Goal: Task Accomplishment & Management: Use online tool/utility

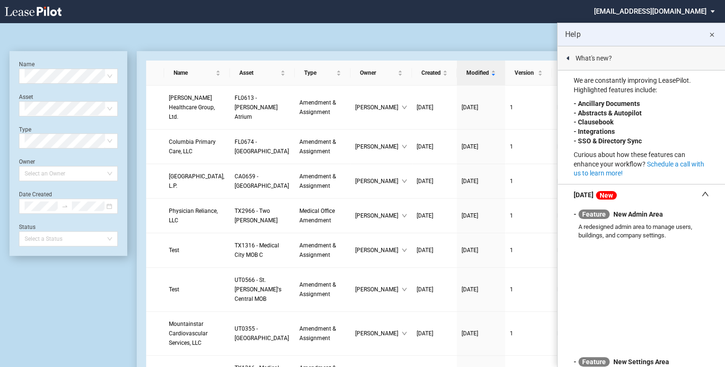
click at [712, 31] on md-icon "close" at bounding box center [711, 34] width 11 height 11
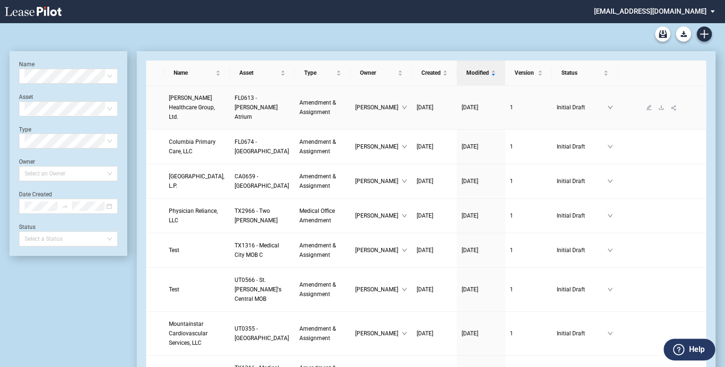
click at [184, 111] on span "Kendall Healthcare Group, Ltd." at bounding box center [192, 108] width 46 height 26
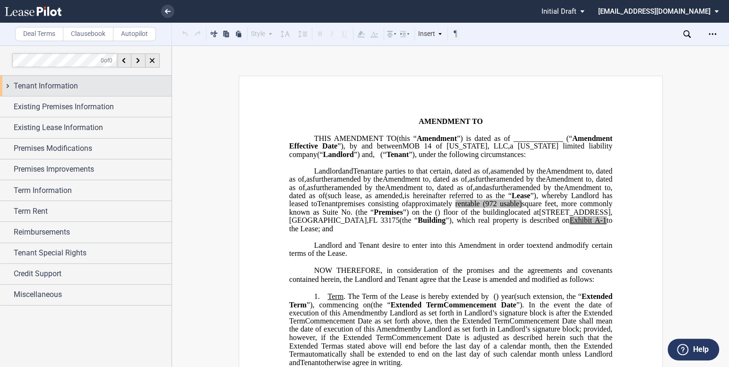
click at [45, 93] on div "Tenant Information" at bounding box center [86, 86] width 172 height 20
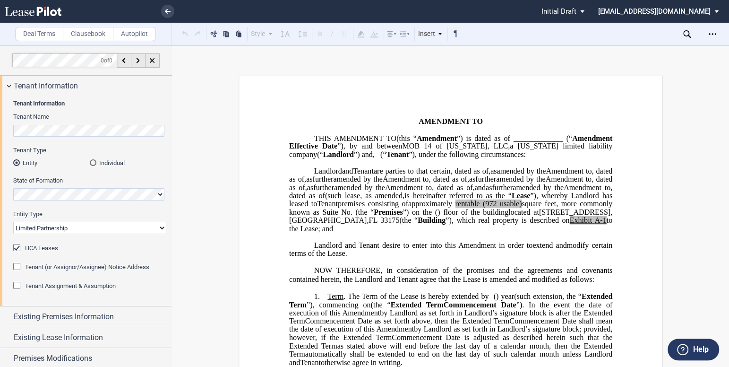
click at [47, 311] on span "Existing Premises Information" at bounding box center [64, 316] width 100 height 11
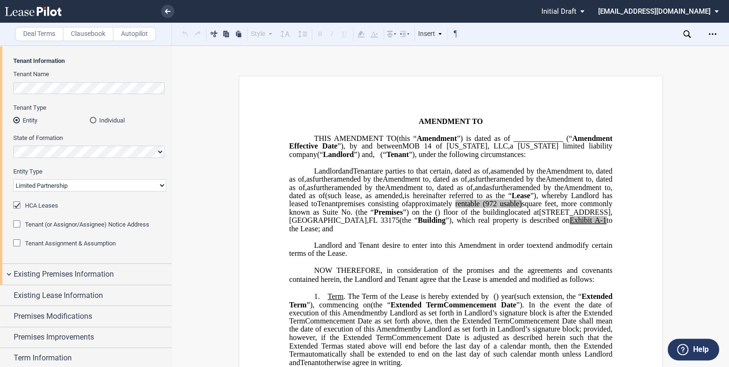
scroll to position [148, 0]
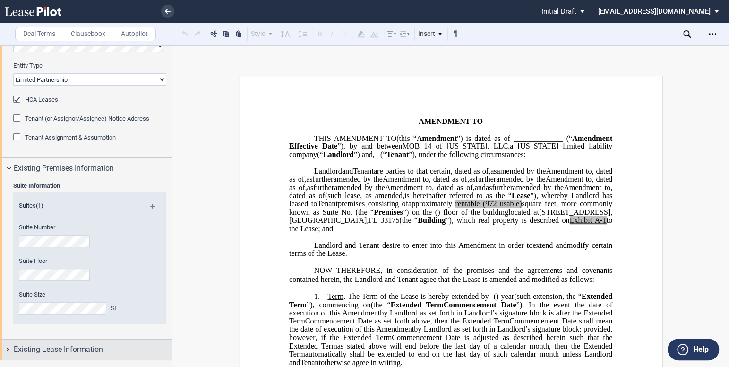
click at [58, 344] on span "Existing Lease Information" at bounding box center [58, 349] width 89 height 11
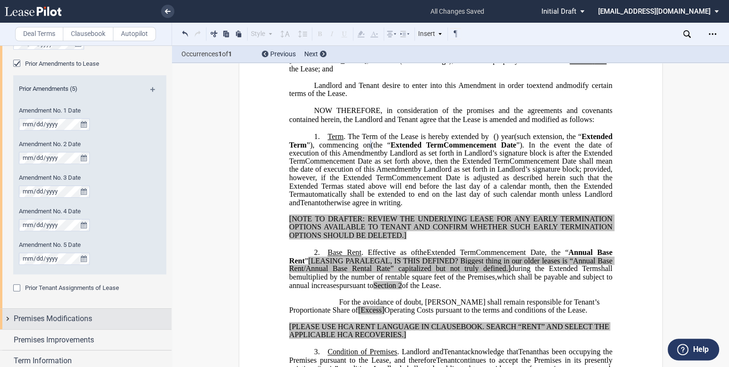
scroll to position [578, 0]
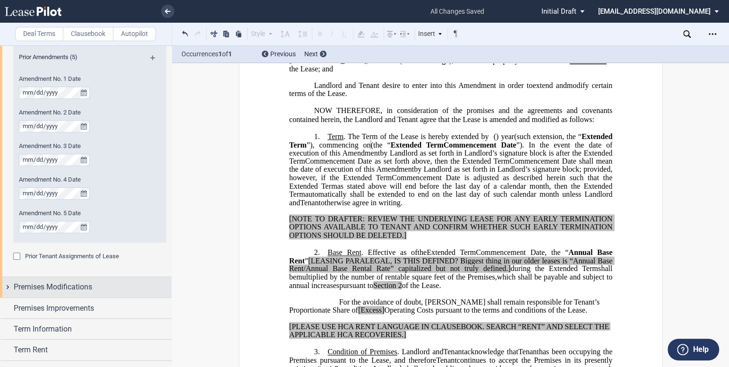
click at [70, 287] on span "Premises Modifications" at bounding box center [53, 286] width 78 height 11
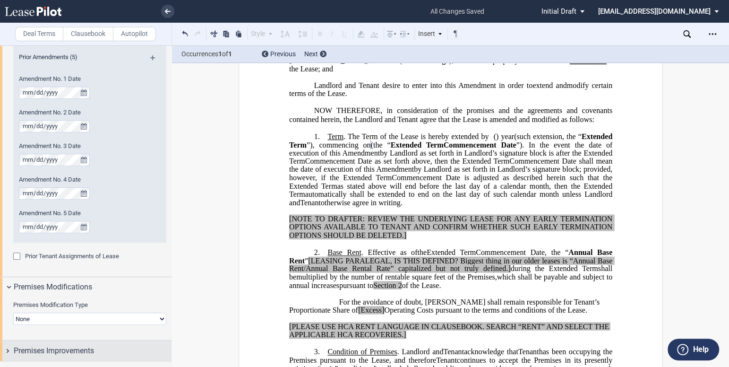
click at [66, 345] on span "Premises Improvements" at bounding box center [54, 350] width 80 height 11
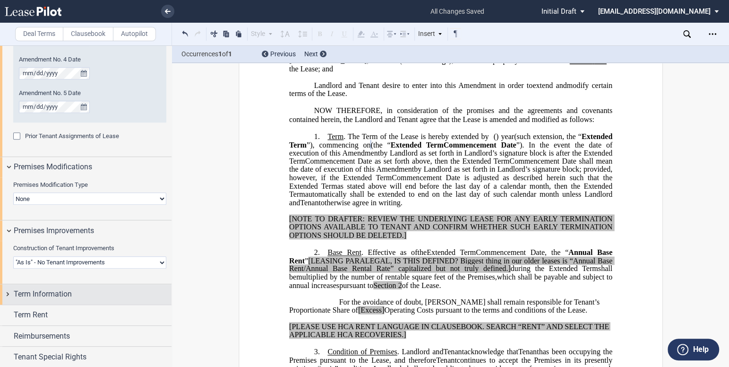
click at [60, 288] on span "Term Information" at bounding box center [43, 293] width 58 height 11
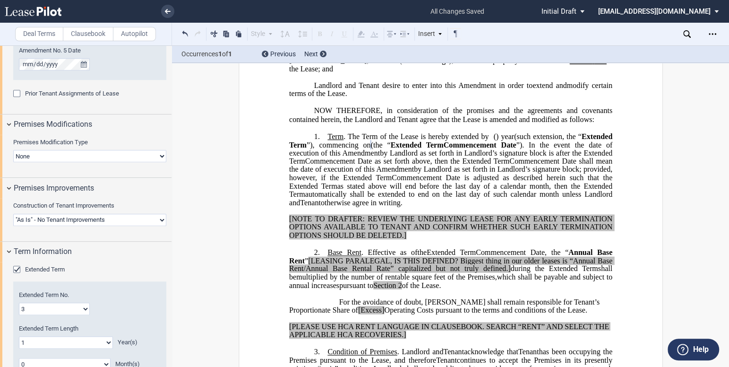
click at [62, 336] on select "0 1 2 3 4 5 6 7 8 9 10 11 12 13 14 15 16 17 18 19 20" at bounding box center [66, 342] width 94 height 12
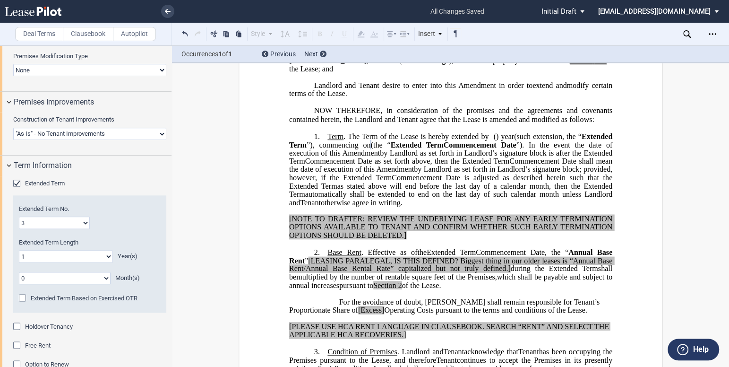
select select "number:5"
click at [19, 250] on select "0 1 2 3 4 5 6 7 8 9 10 11 12 13 14 15 16 17 18 19 20" at bounding box center [66, 256] width 94 height 12
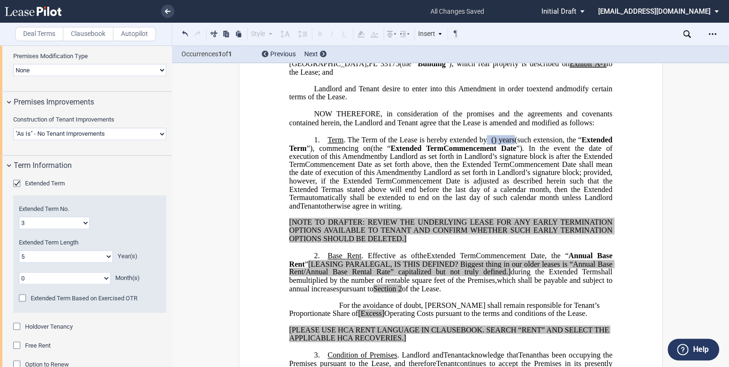
scroll to position [172, 0]
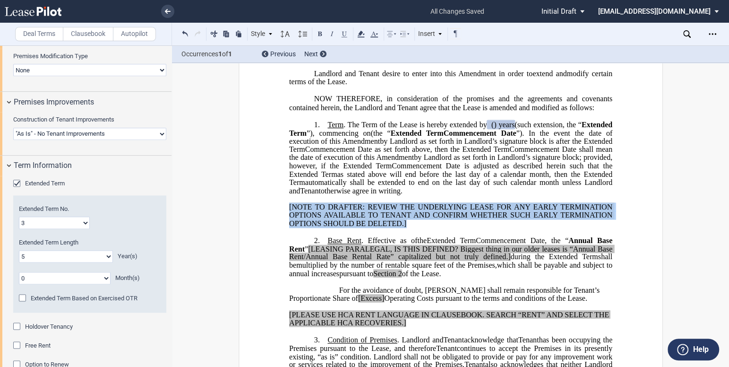
drag, startPoint x: 416, startPoint y: 265, endPoint x: 265, endPoint y: 248, distance: 152.3
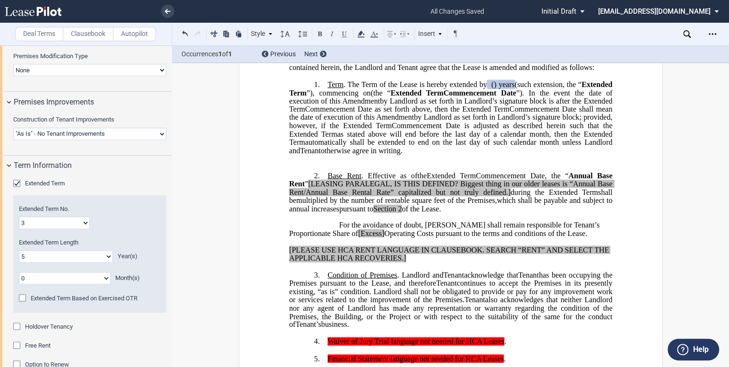
scroll to position [215, 0]
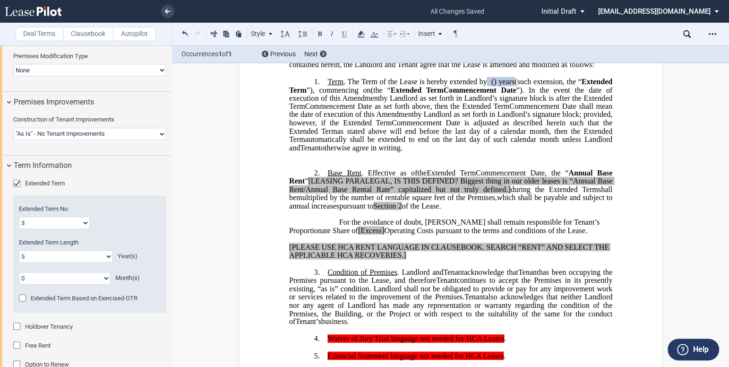
click at [425, 260] on p "[PLEASE USE HCA RENT LANGUAGE IN CLAUSEBOOK. SEARCH “RENT” AND SELECT THE APPLI…" at bounding box center [450, 251] width 323 height 17
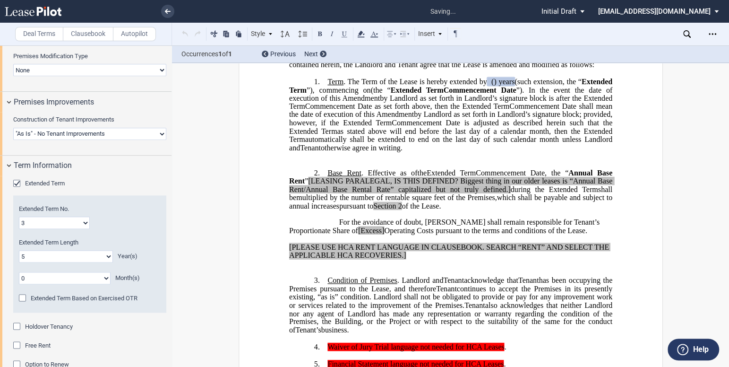
click at [104, 38] on label "Clausebook" at bounding box center [88, 34] width 51 height 14
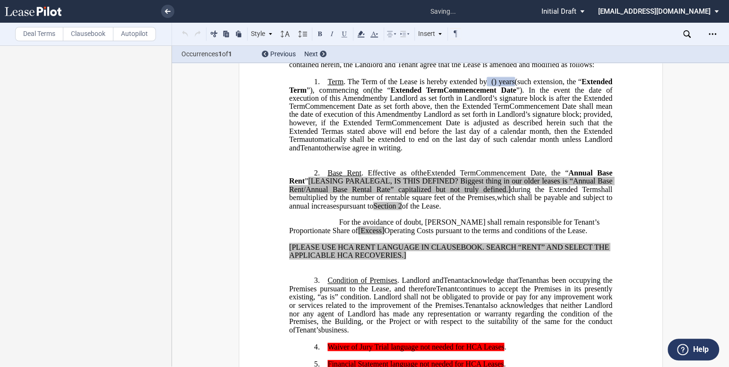
scroll to position [0, 0]
click at [332, 268] on p "﻿" at bounding box center [450, 264] width 323 height 8
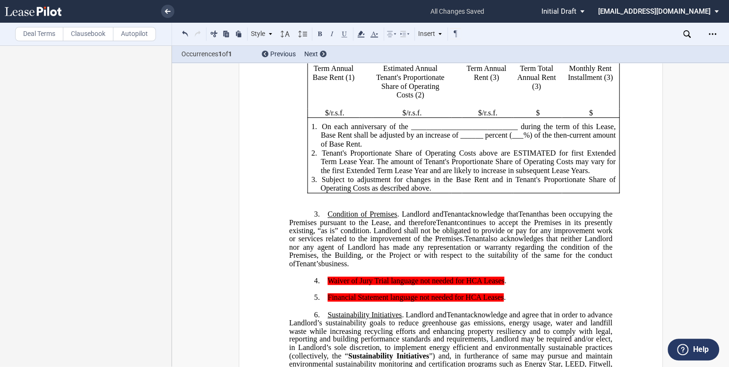
scroll to position [473, 0]
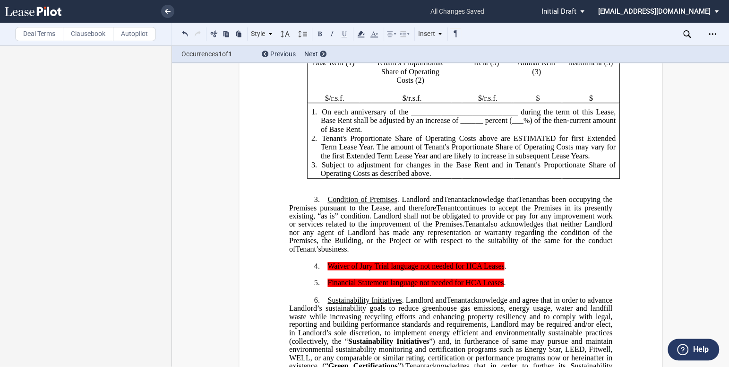
click at [324, 233] on p "3. Condition of Premises . Landlord and Assignee Tenant acknowledge that Assign…" at bounding box center [450, 224] width 323 height 58
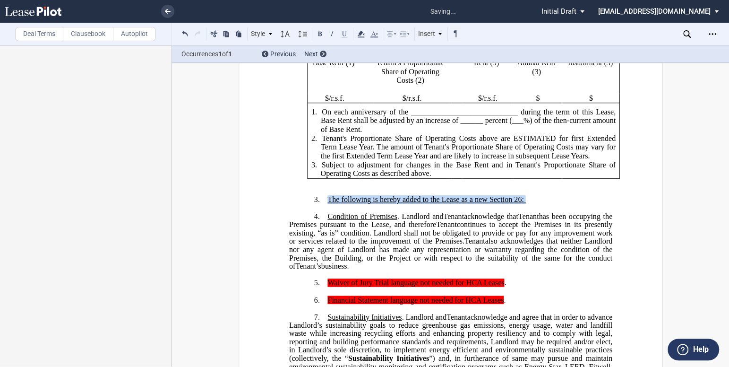
drag, startPoint x: 523, startPoint y: 231, endPoint x: 324, endPoint y: 231, distance: 199.5
click at [324, 204] on p "3. ﻿The following is hereby added to the Lease as a new Section 26:" at bounding box center [450, 199] width 323 height 9
click at [347, 33] on button at bounding box center [344, 33] width 11 height 11
click at [532, 204] on p "3. ﻿The following is hereby added to the Lease as a new Section 26:" at bounding box center [450, 199] width 323 height 9
click at [531, 204] on p "3. ﻿The following is hereby added to the Lease as a new Section 26:" at bounding box center [450, 199] width 323 height 9
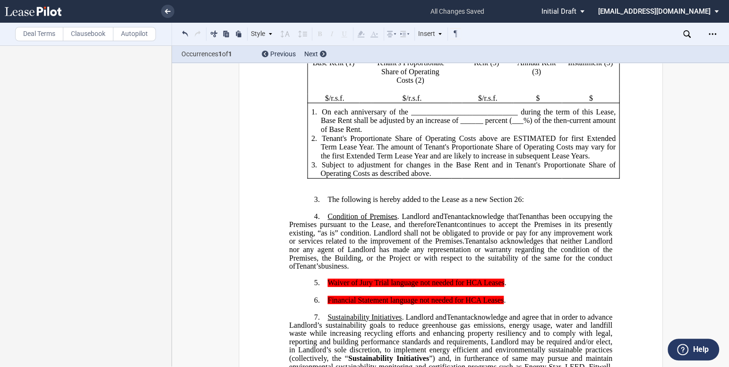
click at [534, 204] on p "3. ﻿The following is hereby added to the Lease as a new Section 26:" at bounding box center [450, 199] width 323 height 9
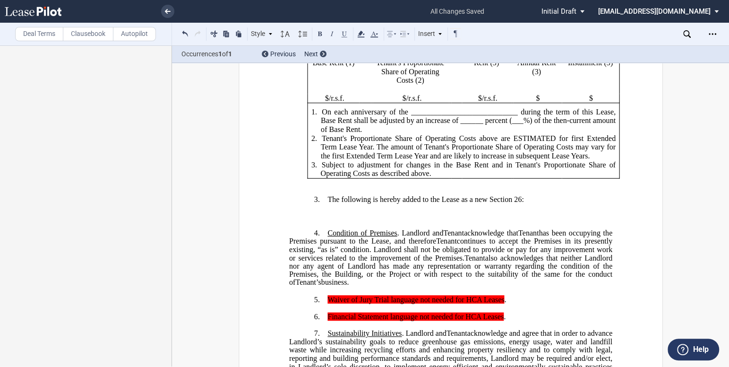
click at [335, 220] on p "﻿" at bounding box center [450, 216] width 323 height 8
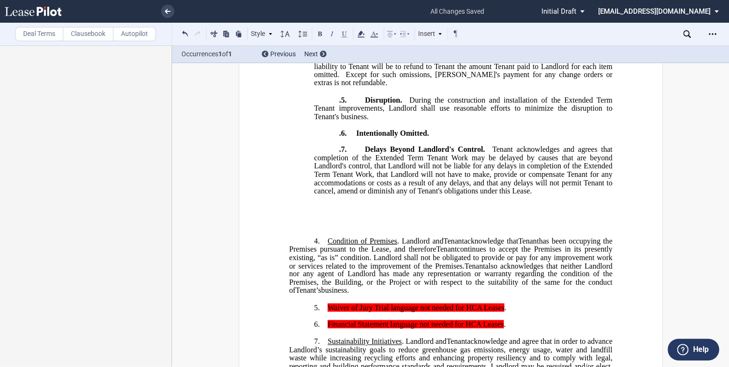
scroll to position [1074, 0]
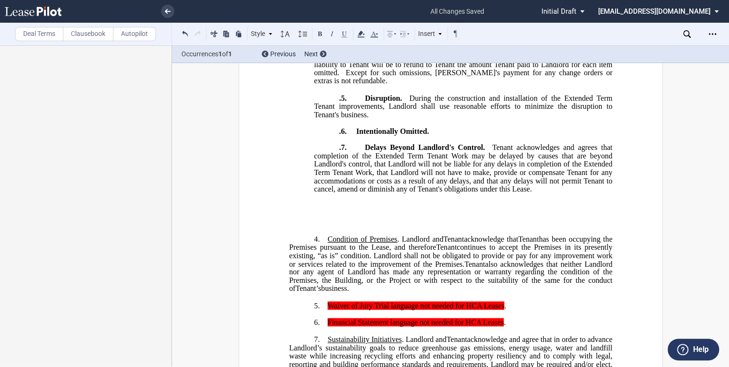
click at [323, 259] on p "4. Condition of Premises . Landlord and Assignee Tenant acknowledge that Assign…" at bounding box center [450, 263] width 323 height 58
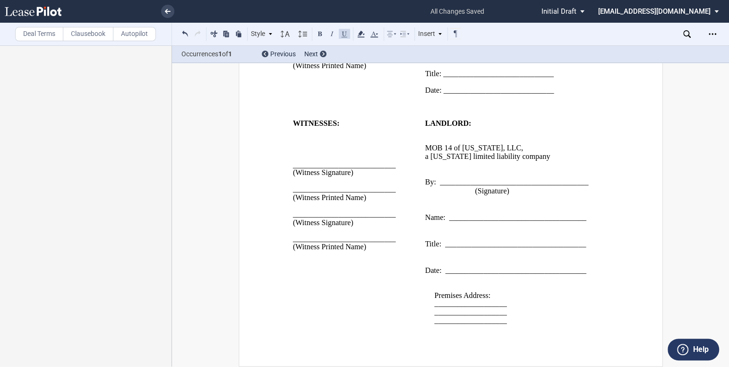
scroll to position [1885, 0]
click at [41, 34] on label "Deal Terms" at bounding box center [39, 34] width 48 height 14
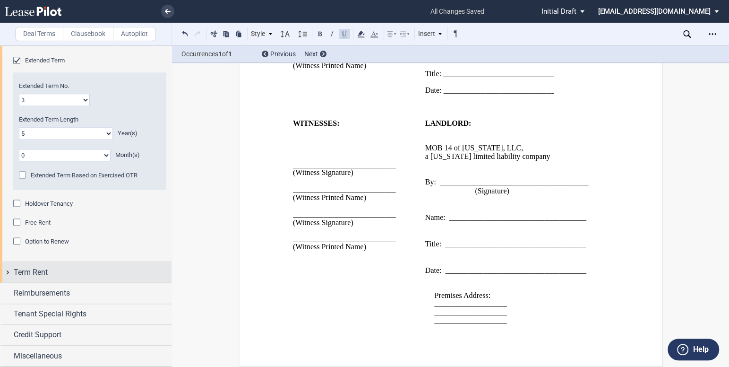
click at [63, 275] on div "Term Rent" at bounding box center [93, 272] width 158 height 11
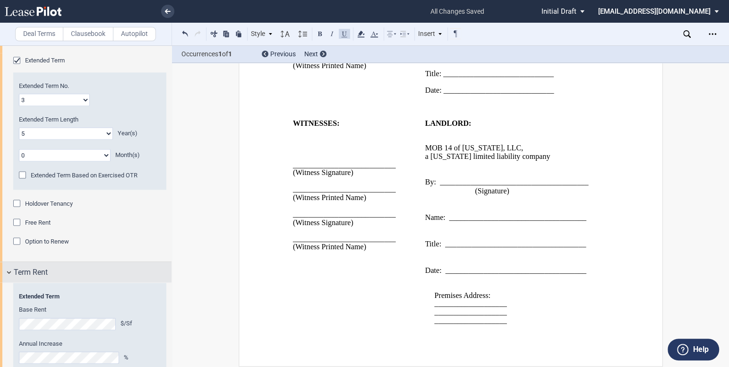
scroll to position [983, 0]
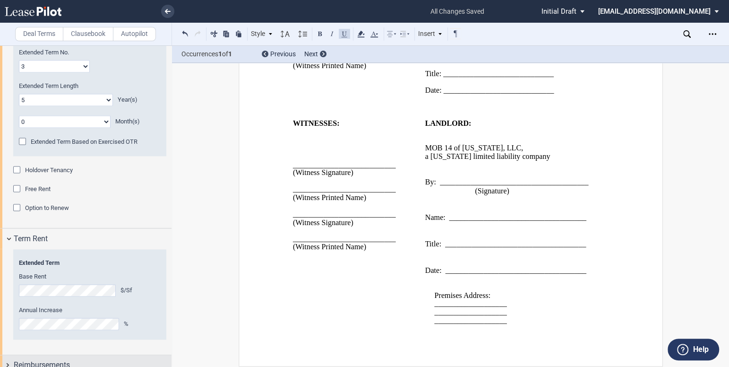
click at [60, 359] on span "Reimbursements" at bounding box center [42, 364] width 56 height 11
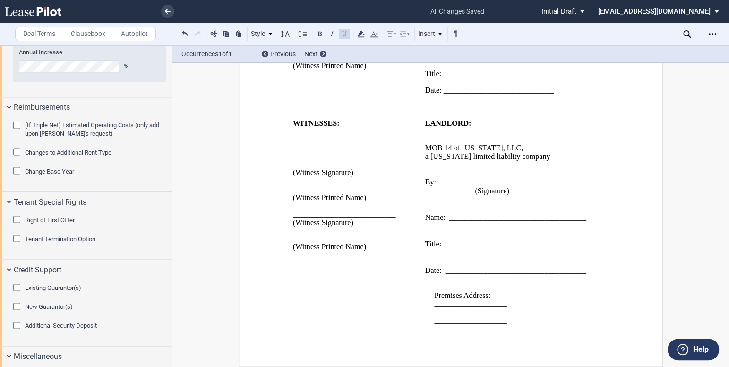
scroll to position [1499, 0]
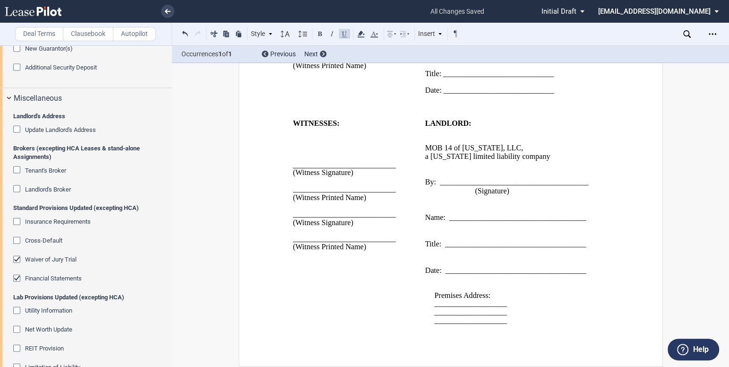
click at [55, 258] on span "Waiver of Jury Trial" at bounding box center [51, 259] width 52 height 7
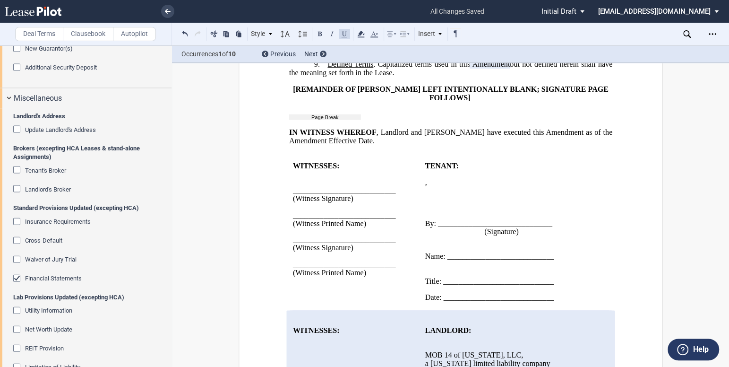
click at [56, 278] on span "Financial Statements" at bounding box center [53, 278] width 57 height 7
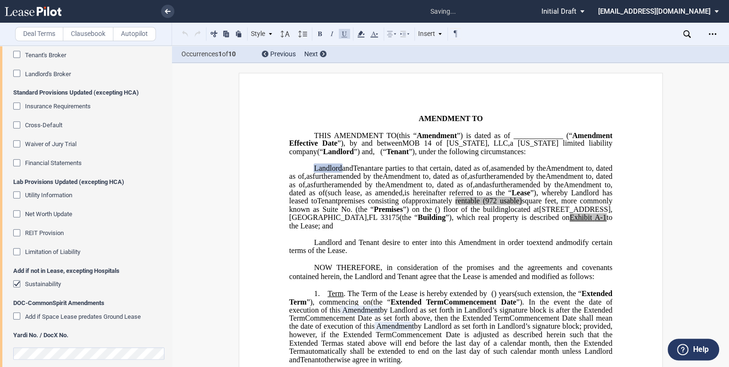
scroll to position [1622, 0]
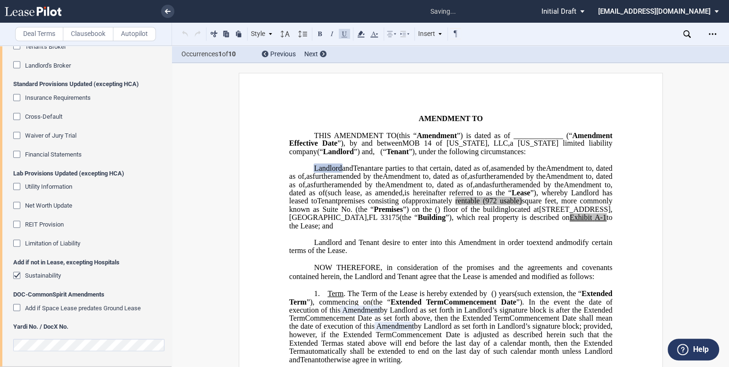
click at [55, 277] on span "Sustainability" at bounding box center [43, 275] width 36 height 7
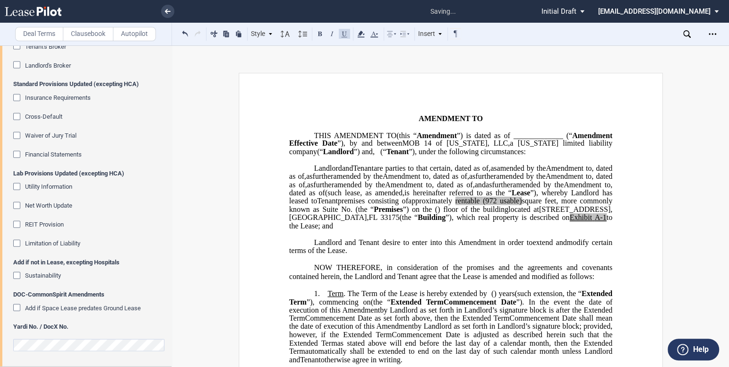
click at [397, 263] on p "﻿" at bounding box center [450, 259] width 323 height 8
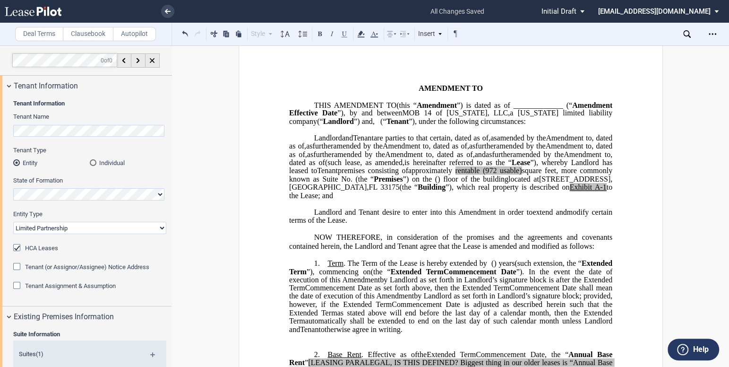
scroll to position [0, 0]
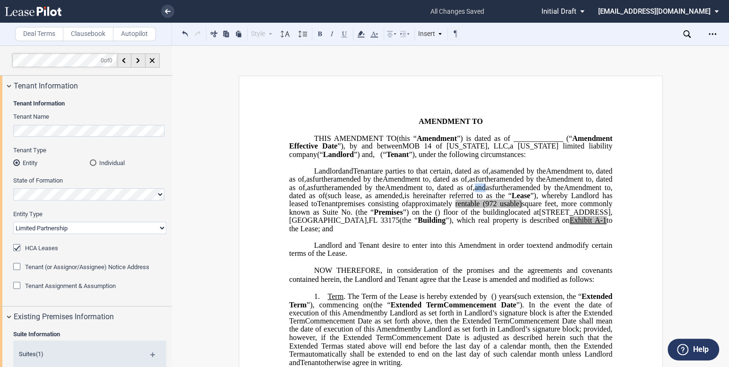
drag, startPoint x: 428, startPoint y: 222, endPoint x: 415, endPoint y: 222, distance: 12.8
click at [415, 200] on span ", and as further amended by the ﻿ ﻿ Amendment to ﻿ ﻿ , dated as of ﻿ ﻿" at bounding box center [451, 191] width 325 height 17
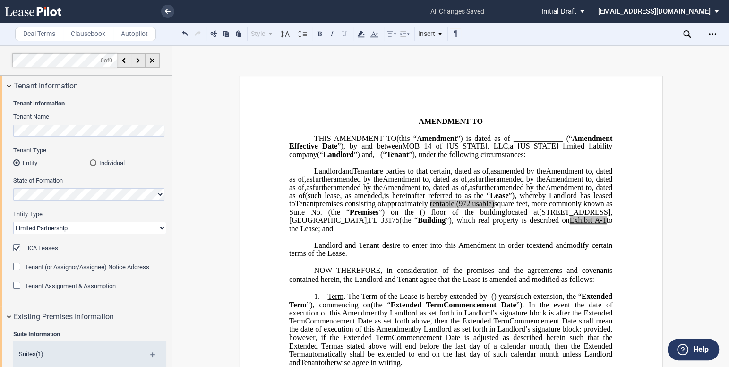
click at [340, 200] on span "(such lease" at bounding box center [322, 195] width 35 height 9
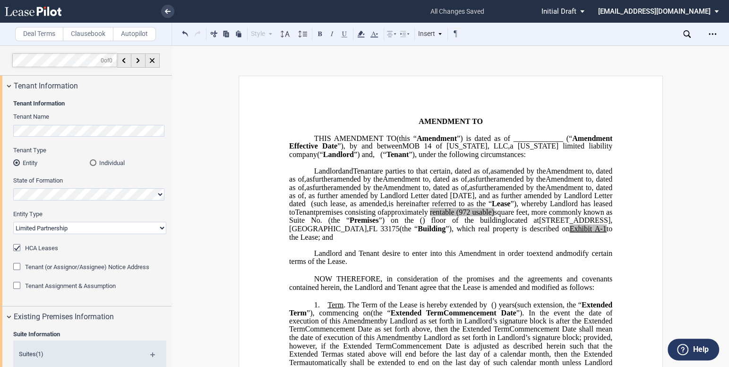
click at [478, 208] on span ", as further amended by Landlord Letter dated [DATE], and as further amended by…" at bounding box center [451, 199] width 325 height 17
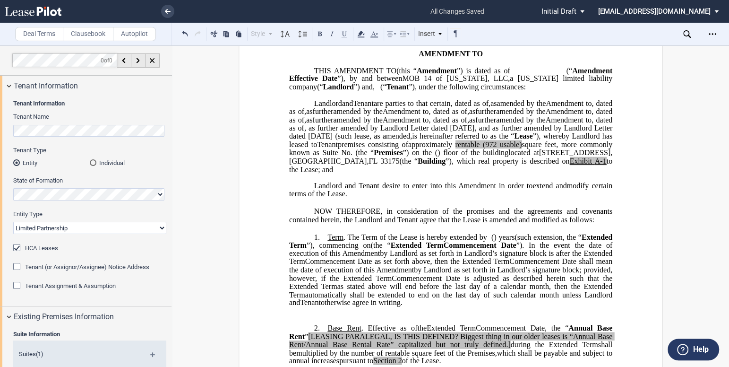
scroll to position [86, 0]
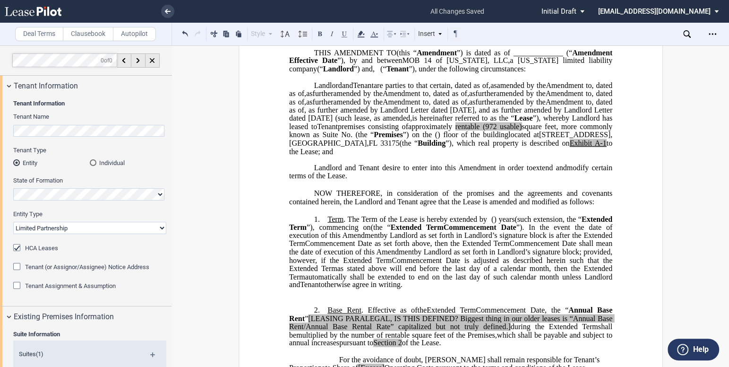
click at [347, 223] on span ". The Term of the Lease is hereby extended by" at bounding box center [416, 219] width 144 height 9
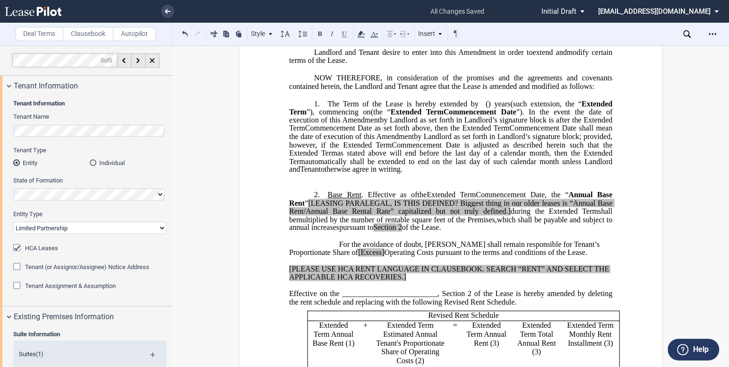
scroll to position [215, 0]
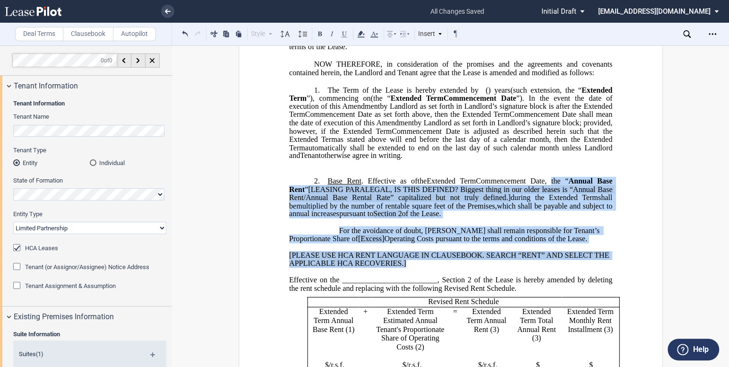
drag, startPoint x: 435, startPoint y: 303, endPoint x: 570, endPoint y: 223, distance: 156.4
click at [570, 223] on div "﻿ !!SET_LEVEL_0!! !!LEASE_LEVEL_1!! 2. Base Rent . Effective as of [______] [__…" at bounding box center [450, 310] width 323 height 285
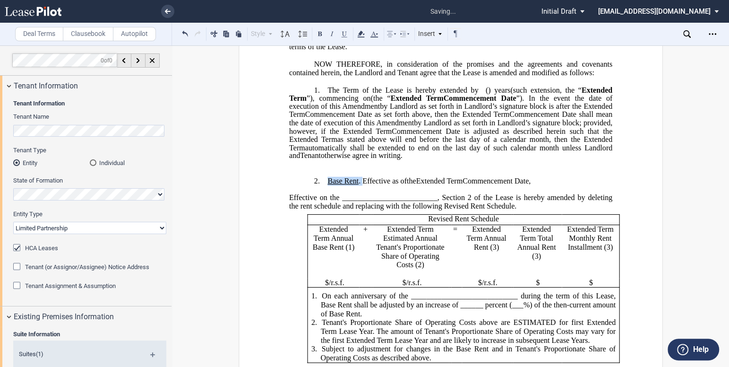
drag, startPoint x: 359, startPoint y: 220, endPoint x: 322, endPoint y: 218, distance: 36.9
click at [322, 186] on p "2. Base Rent . Effective as of [______] [______] the Extended Term the ﻿ ﻿ Exte…" at bounding box center [450, 181] width 323 height 9
drag, startPoint x: 434, startPoint y: 237, endPoint x: 275, endPoint y: 237, distance: 159.8
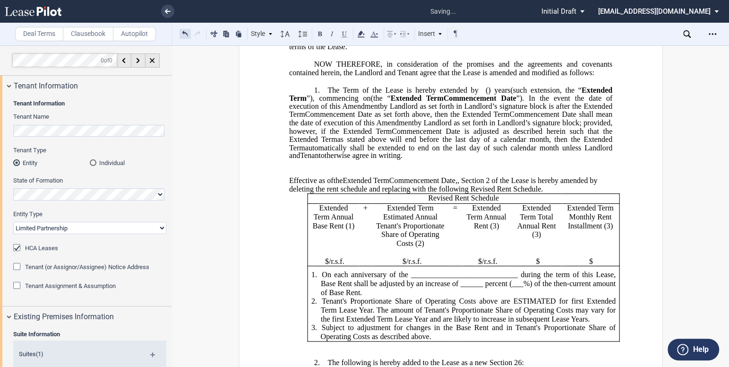
click at [181, 37] on button at bounding box center [185, 33] width 11 height 11
click at [184, 34] on button at bounding box center [185, 33] width 11 height 11
click at [184, 34] on div "Style 1. Section (a) Subsection (a) Subsection 1 a) Subsection 2 Normal Normal …" at bounding box center [321, 34] width 283 height 12
click at [484, 193] on span ", Section 2 of the Lease is hereby amended by deleting the rent schedule and re…" at bounding box center [444, 184] width 310 height 17
click at [330, 160] on p "1. The Term of the Lease is hereby extended by [__________] ﻿ ﻿ ( ﻿ ﻿ ) year s …" at bounding box center [450, 123] width 323 height 75
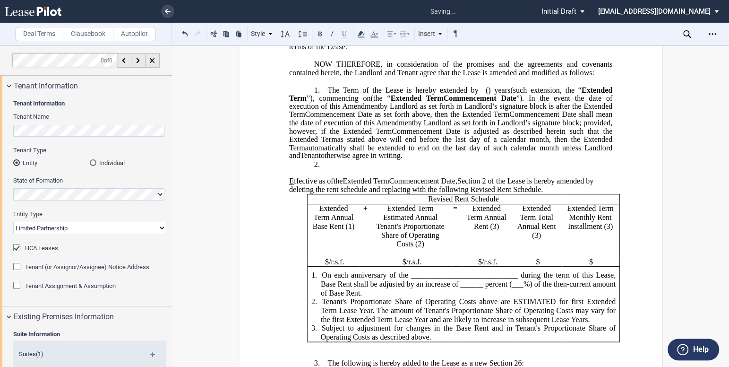
click at [339, 177] on p "﻿" at bounding box center [450, 173] width 323 height 8
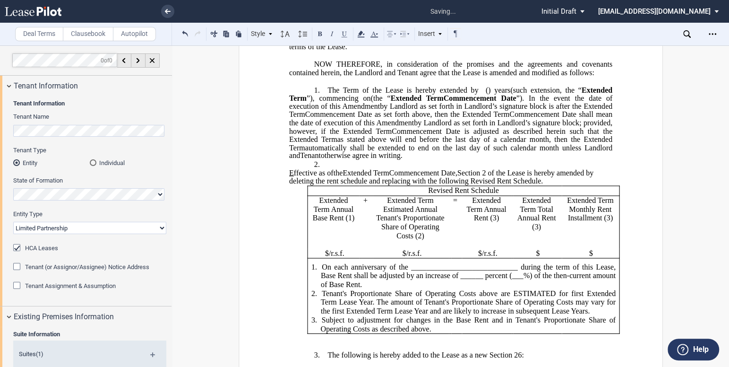
drag, startPoint x: 291, startPoint y: 212, endPoint x: 286, endPoint y: 212, distance: 4.8
click at [289, 177] on span "﻿E ffective as of" at bounding box center [311, 172] width 44 height 9
click at [341, 30] on button at bounding box center [344, 33] width 11 height 11
click at [298, 177] on span "ffective as of" at bounding box center [314, 172] width 40 height 9
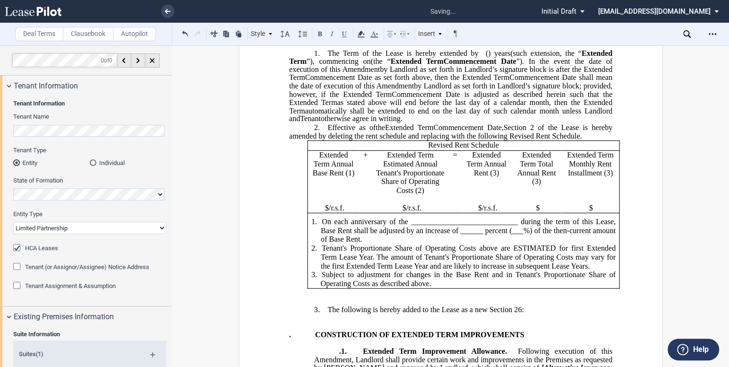
scroll to position [301, 0]
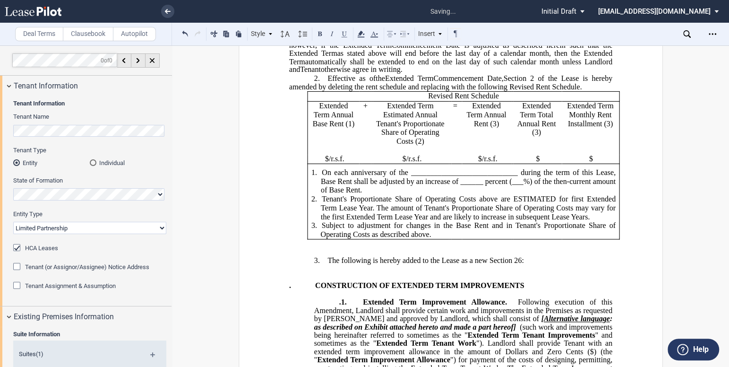
click at [332, 74] on p "1. The Term of the Lease is hereby extended by [__________] ﻿ ﻿ ( ﻿ ﻿ ) year s …" at bounding box center [450, 37] width 323 height 75
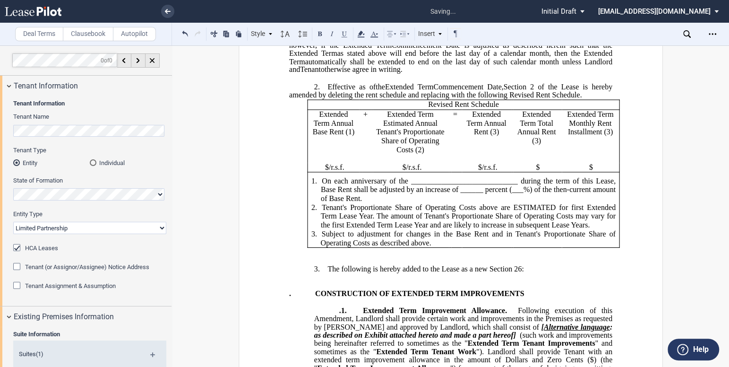
click at [314, 136] on p "Extended Term Annual Base Rent (1)" at bounding box center [333, 123] width 44 height 26
click at [383, 154] on p "Extended Term Estimated Annual Tenant's Proportionate Share of Operating Costs …" at bounding box center [410, 132] width 70 height 44
click at [468, 136] on p "Extended Term Annual Rent (3)" at bounding box center [486, 123] width 43 height 26
click at [520, 145] on span "Extended Term Total Annual Rent (3)" at bounding box center [537, 127] width 41 height 35
click at [567, 136] on span "Extended Term Monthly Rent Installment (3)" at bounding box center [591, 123] width 48 height 26
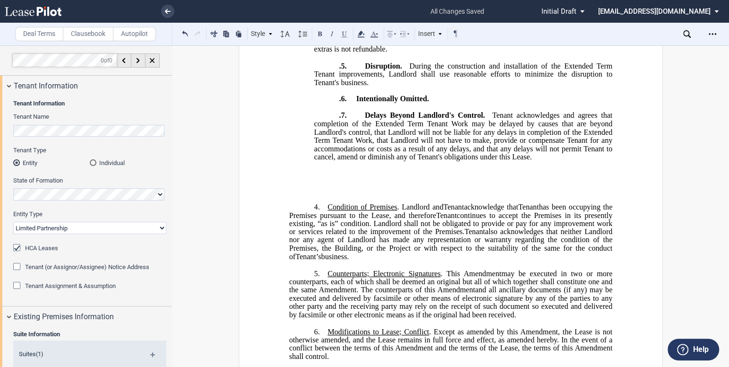
scroll to position [1117, 0]
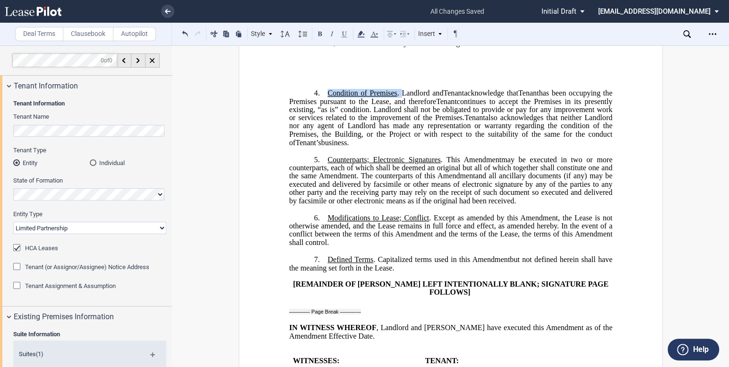
drag, startPoint x: 399, startPoint y: 114, endPoint x: 323, endPoint y: 114, distance: 75.6
click at [323, 114] on p "4. Condition of Premises . Landlord and Assignee Tenant acknowledge that Assign…" at bounding box center [450, 117] width 323 height 58
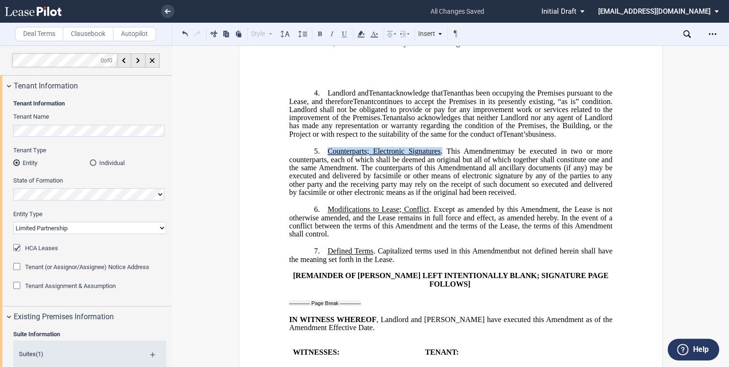
drag, startPoint x: 436, startPoint y: 173, endPoint x: 321, endPoint y: 170, distance: 115.4
click at [321, 170] on p "5. Counterparts; Electronic Signatures . This ﻿ ﻿ First Amendment Assignment ma…" at bounding box center [450, 172] width 323 height 50
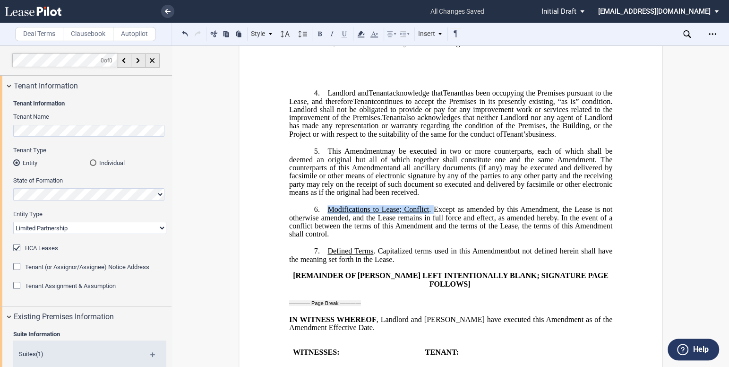
drag, startPoint x: 429, startPoint y: 232, endPoint x: 327, endPoint y: 230, distance: 101.7
click at [328, 213] on span "Modifications to Lease; Conflict . Except as amended by this" at bounding box center [423, 209] width 191 height 9
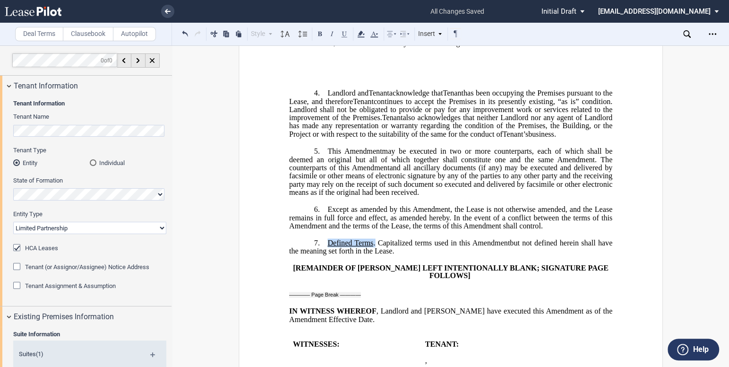
drag, startPoint x: 372, startPoint y: 263, endPoint x: 324, endPoint y: 258, distance: 48.0
click at [328, 247] on span "Defined Terms . Capitalized terms used in this" at bounding box center [399, 242] width 143 height 9
click at [328, 247] on span "Capitalized terms used in this" at bounding box center [374, 242] width 92 height 9
click at [306, 255] on p "7. ﻿ Capitalized terms used in this ﻿ ﻿ First Amendment Assignment but not defi…" at bounding box center [450, 246] width 323 height 17
click at [328, 97] on span "Landlord and" at bounding box center [348, 92] width 41 height 9
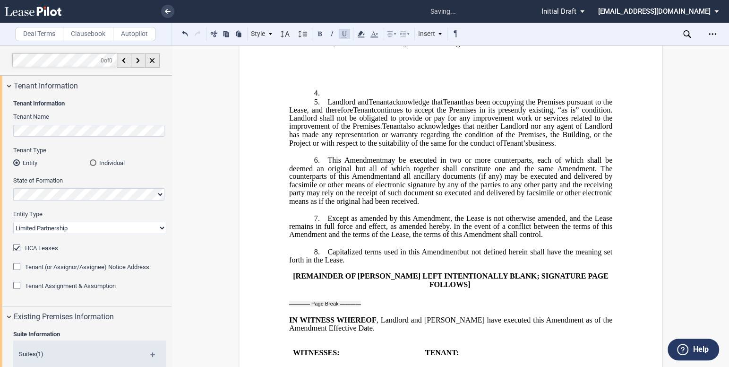
click at [97, 34] on label "Clausebook" at bounding box center [88, 34] width 51 height 14
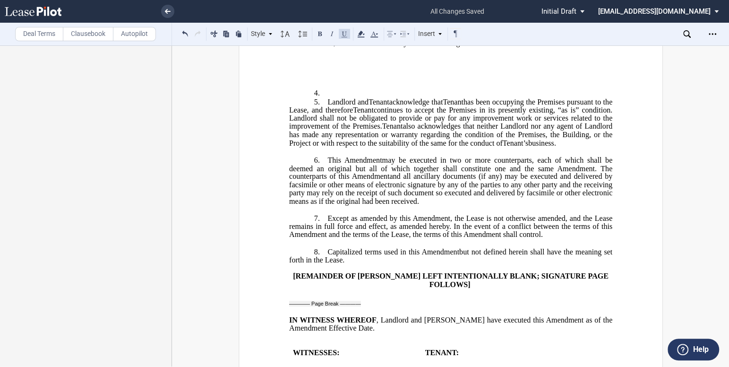
click at [332, 106] on span "Landlord and" at bounding box center [348, 101] width 41 height 9
click at [331, 97] on p "4. ﻿" at bounding box center [450, 92] width 323 height 9
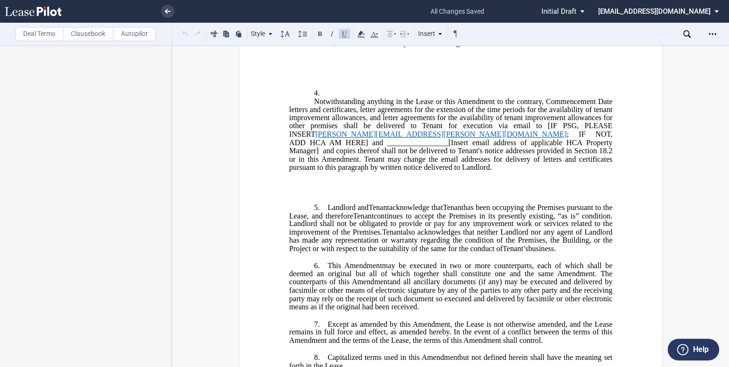
click at [335, 196] on ins "Notwithstanding anything in the Lease or this Amendment to the contrary, Commen…" at bounding box center [450, 146] width 323 height 99
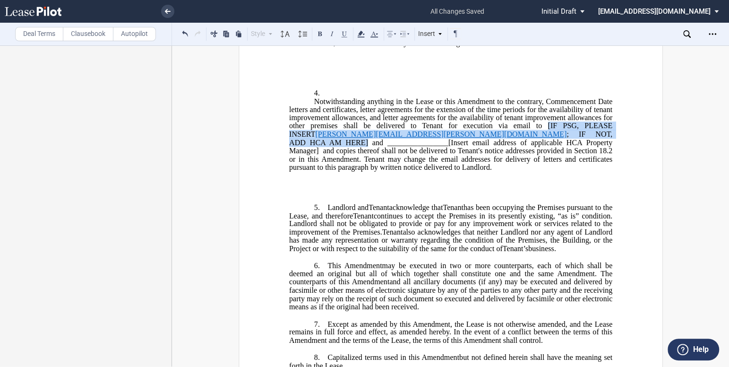
drag, startPoint x: 594, startPoint y: 156, endPoint x: 520, endPoint y: 149, distance: 73.7
click at [520, 149] on span "Notwithstanding anything in the Lease or this Amendment to the contrary, Commen…" at bounding box center [451, 134] width 325 height 74
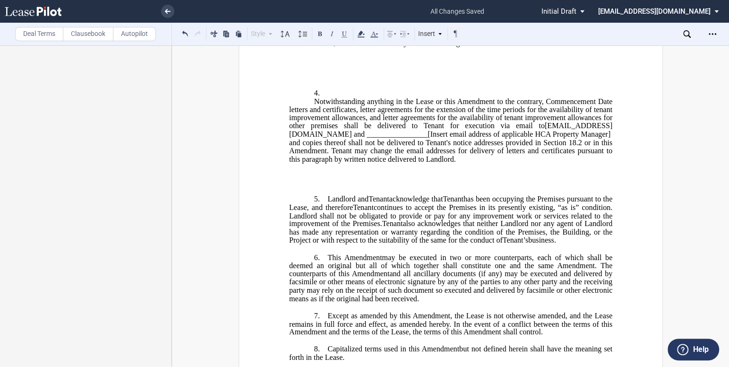
drag, startPoint x: 346, startPoint y: 165, endPoint x: 486, endPoint y: 156, distance: 140.3
click at [486, 156] on span "Notwithstanding anything in the Lease or this Amendment to the contrary, Commen…" at bounding box center [451, 130] width 325 height 66
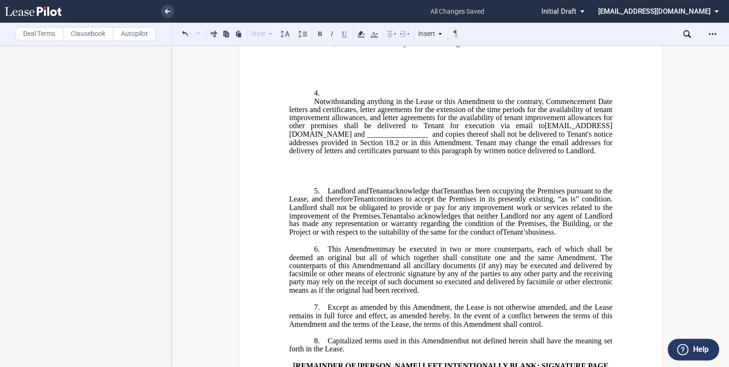
drag, startPoint x: 496, startPoint y: 153, endPoint x: 433, endPoint y: 158, distance: 63.1
click at [433, 155] on span "Notwithstanding anything in the Lease or this Amendment to the contrary, Commen…" at bounding box center [451, 126] width 325 height 58
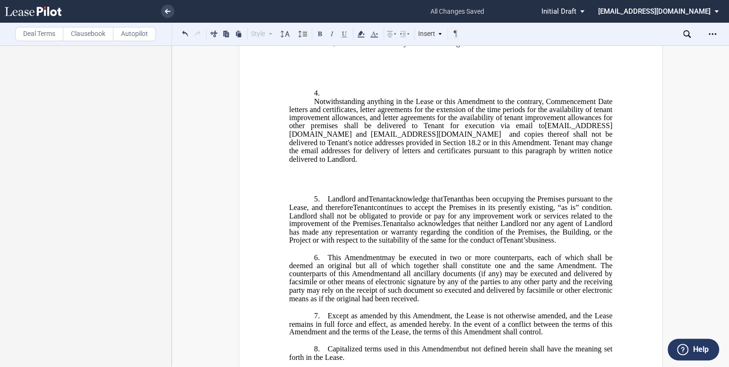
click at [312, 121] on span "Notwithstanding anything in the Lease or this Amendment to the contrary, Commen…" at bounding box center [451, 109] width 325 height 25
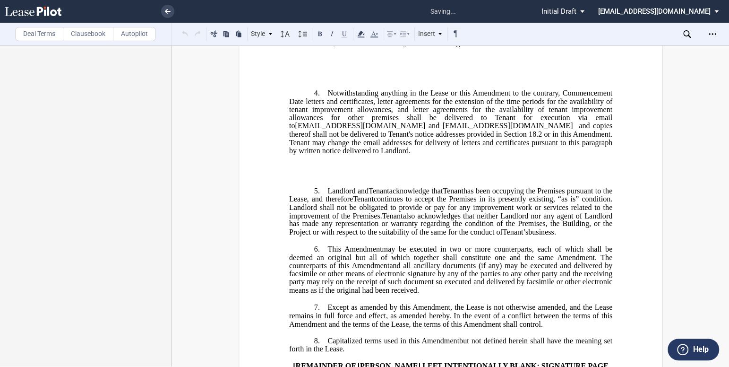
click at [336, 180] on p "﻿" at bounding box center [450, 175] width 323 height 9
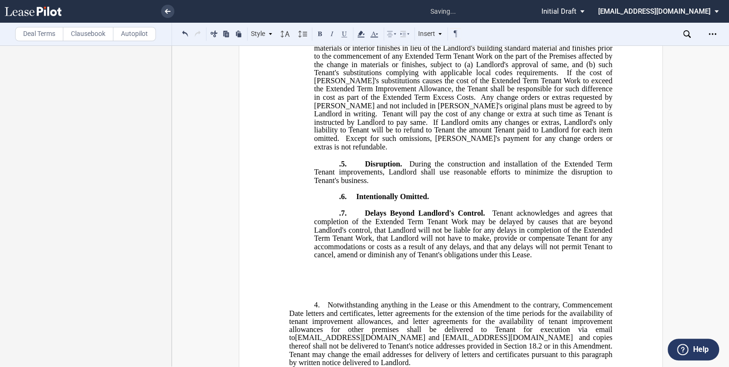
scroll to position [902, 0]
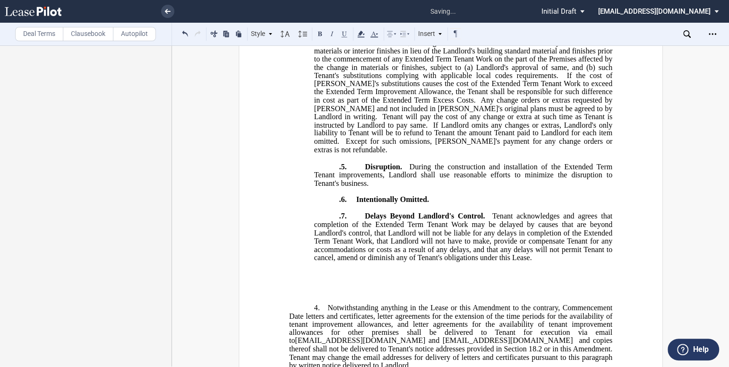
click at [540, 262] on p ".7. Delays Beyond Landlord's Control. Tenant acknowledges and agrees that compl…" at bounding box center [463, 237] width 298 height 50
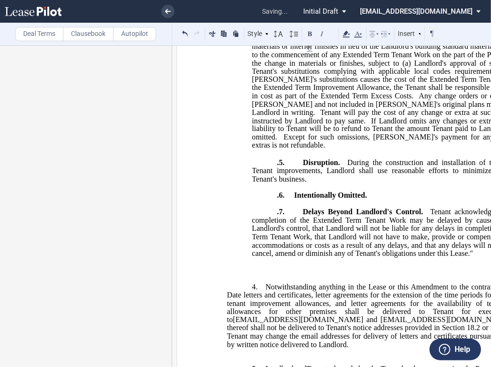
click at [308, 282] on p "​" at bounding box center [388, 278] width 323 height 8
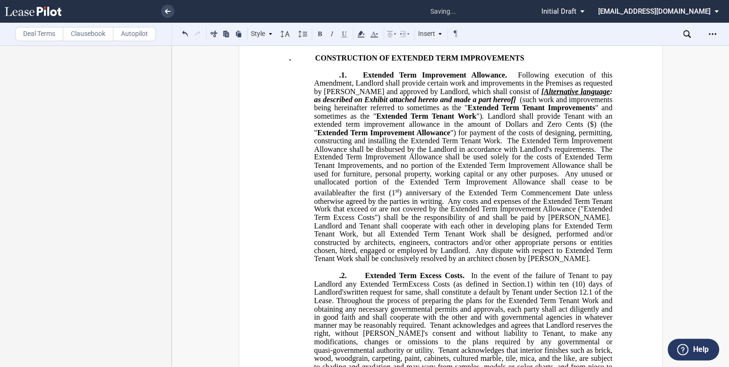
scroll to position [473, 0]
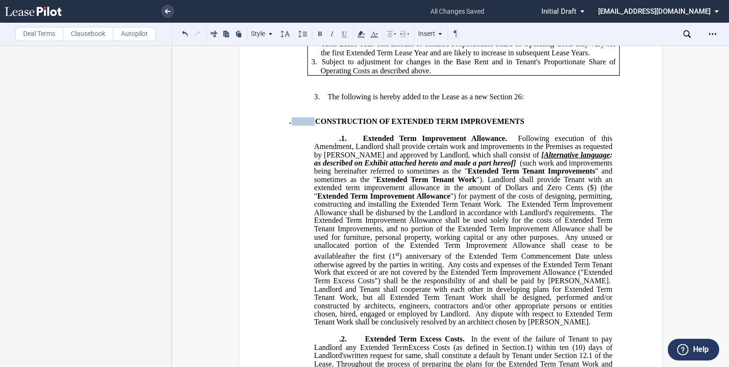
click at [298, 125] on span at bounding box center [303, 121] width 23 height 8
click at [314, 126] on p "SECTION 26. CONSTRUCTION OF EXTENDED TERM IMPROVEMENTS" at bounding box center [463, 121] width 298 height 9
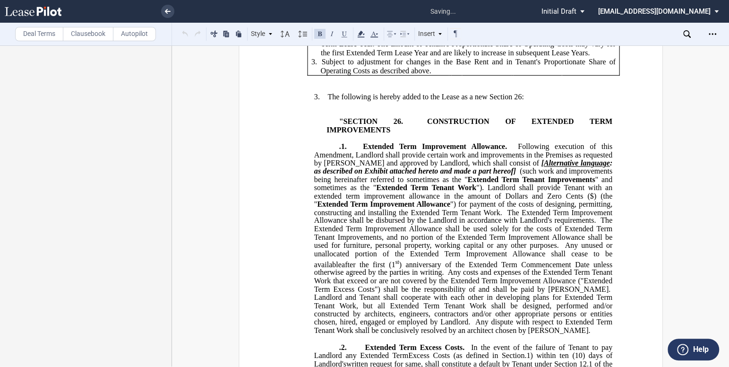
click at [529, 134] on span "CONSTRUCTION OF EXTENDED TERM IMPROVEMENTS" at bounding box center [471, 125] width 288 height 17
click at [334, 180] on p ".1. Extended Term Improvement Allowance. Following execution of this Amendment,…" at bounding box center [463, 239] width 298 height 192
drag, startPoint x: 505, startPoint y: 179, endPoint x: 367, endPoint y: 177, distance: 138.1
click at [368, 151] on span "Extended Term Improvement Allowance." at bounding box center [439, 146] width 142 height 9
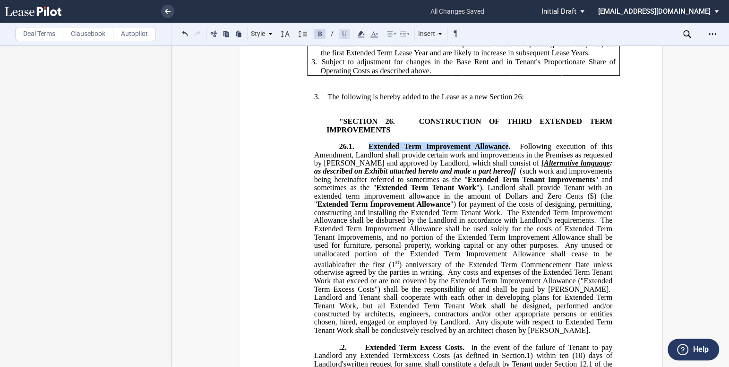
click at [341, 35] on button at bounding box center [344, 33] width 11 height 11
click at [317, 34] on button at bounding box center [319, 33] width 11 height 11
click at [437, 217] on span "") for payment of the costs of designing, permitting, constructing and installi…" at bounding box center [464, 208] width 300 height 17
click at [364, 151] on span at bounding box center [362, 146] width 16 height 9
drag, startPoint x: 382, startPoint y: 178, endPoint x: 362, endPoint y: 179, distance: 20.8
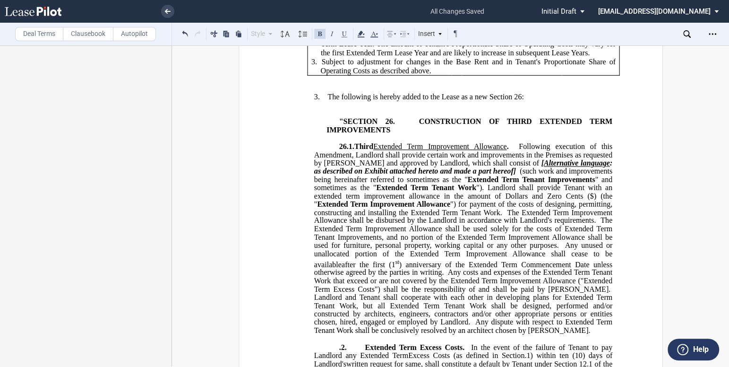
click at [362, 151] on span "Third" at bounding box center [363, 146] width 19 height 9
drag, startPoint x: 319, startPoint y: 31, endPoint x: 323, endPoint y: 35, distance: 5.7
click at [319, 31] on button at bounding box center [319, 33] width 11 height 11
click at [344, 34] on button at bounding box center [344, 33] width 11 height 11
click at [444, 200] on span ""). Landlord shall provide Tenant with an extended term improvement allowance i…" at bounding box center [464, 191] width 300 height 17
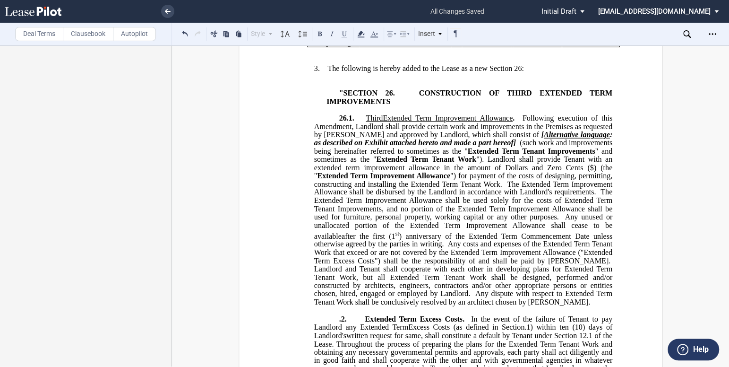
scroll to position [515, 0]
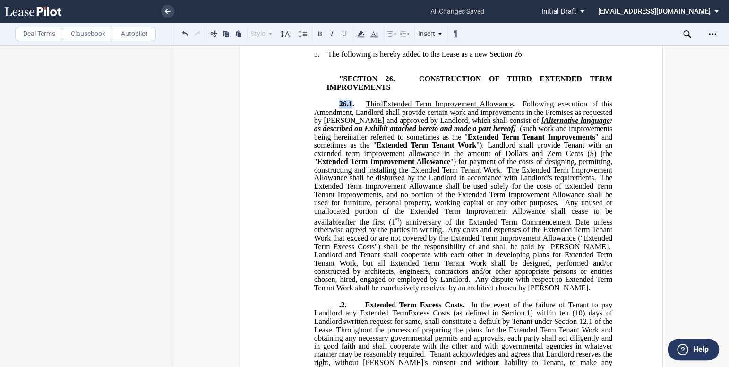
drag, startPoint x: 349, startPoint y: 136, endPoint x: 327, endPoint y: 136, distance: 22.2
click at [327, 136] on p "26.1. Third Extended Term Improvement Allowance . Following execution of this A…" at bounding box center [463, 196] width 298 height 192
click at [320, 31] on button at bounding box center [319, 33] width 11 height 11
drag, startPoint x: 351, startPoint y: 137, endPoint x: 336, endPoint y: 135, distance: 15.2
click at [337, 136] on span "26.1 . Third Extended Term Improvement Allowance . Following execution of this …" at bounding box center [464, 196] width 300 height 192
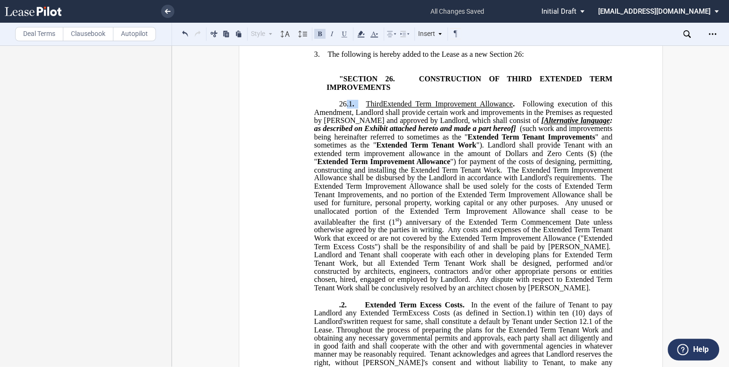
drag, startPoint x: 354, startPoint y: 136, endPoint x: 344, endPoint y: 136, distance: 9.9
click at [344, 136] on span "26.1 . Third Extended Term Improvement Allowance . Following execution of this …" at bounding box center [464, 196] width 300 height 192
click at [323, 34] on button at bounding box center [319, 33] width 11 height 11
click at [472, 174] on span "") for payment of the costs of designing, permitting, constructing and installi…" at bounding box center [464, 165] width 300 height 17
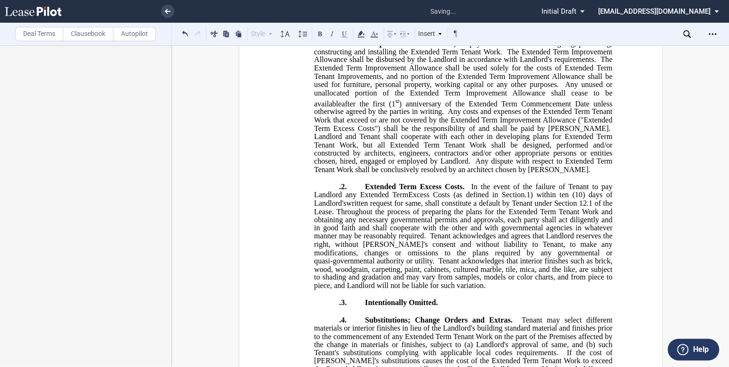
scroll to position [644, 0]
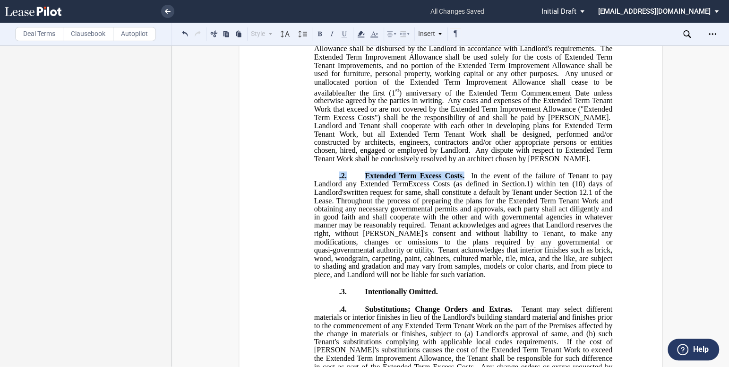
drag, startPoint x: 462, startPoint y: 207, endPoint x: 305, endPoint y: 207, distance: 156.5
click at [305, 207] on ins ""SECTION 26. CONSTRUCTION OF THIRD EXTENDED TERM IMPROVEMENTS 26 .1 . Third Ext…" at bounding box center [450, 245] width 323 height 599
click at [324, 35] on button at bounding box center [319, 33] width 11 height 11
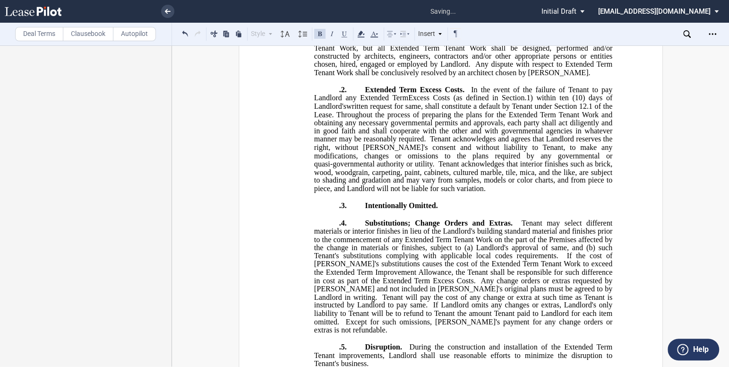
click at [449, 168] on span "Tenant acknowledges and agrees that Landlord reserves the right, without [PERSO…" at bounding box center [464, 151] width 300 height 33
drag, startPoint x: 453, startPoint y: 122, endPoint x: 327, endPoint y: 123, distance: 126.2
click at [328, 123] on p ".2. Extended Term Excess Costs. In the event of the failure of Tenant to pay La…" at bounding box center [463, 139] width 298 height 108
click at [319, 36] on button at bounding box center [319, 33] width 11 height 11
click at [488, 192] on span "Tenant acknowledges that interior finishes such as brick, wood, woodgrain, carp…" at bounding box center [464, 175] width 300 height 33
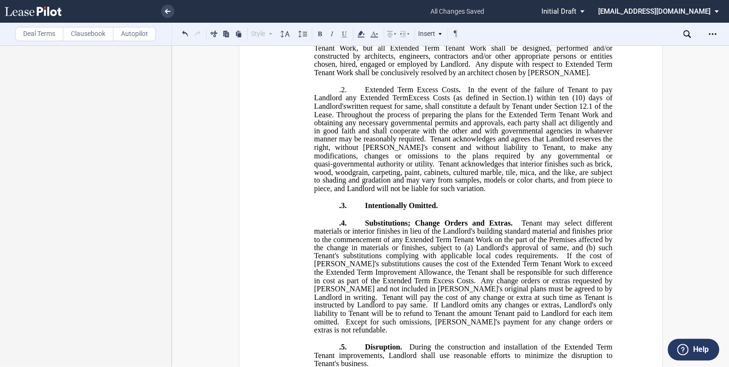
drag, startPoint x: 433, startPoint y: 237, endPoint x: 323, endPoint y: 241, distance: 110.2
click at [323, 210] on p ".3. Intentionally Omitted." at bounding box center [463, 205] width 298 height 9
click at [322, 33] on button at bounding box center [319, 33] width 11 height 11
drag, startPoint x: 513, startPoint y: 252, endPoint x: 331, endPoint y: 253, distance: 182.5
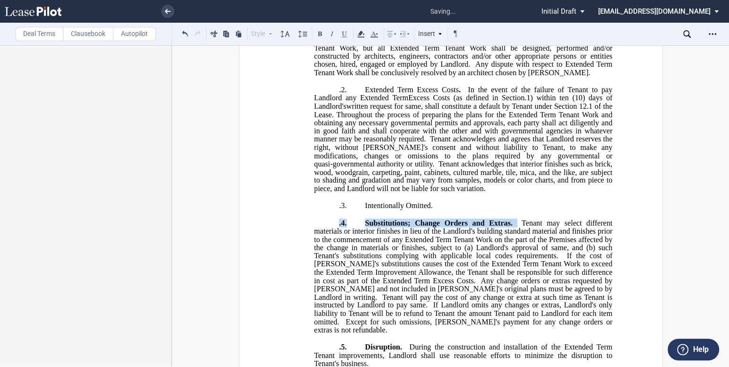
click at [331, 253] on p ".4. Substitutions; Change Orders and Extras. Tenant may select different materi…" at bounding box center [463, 276] width 298 height 116
click at [324, 34] on button at bounding box center [319, 33] width 11 height 11
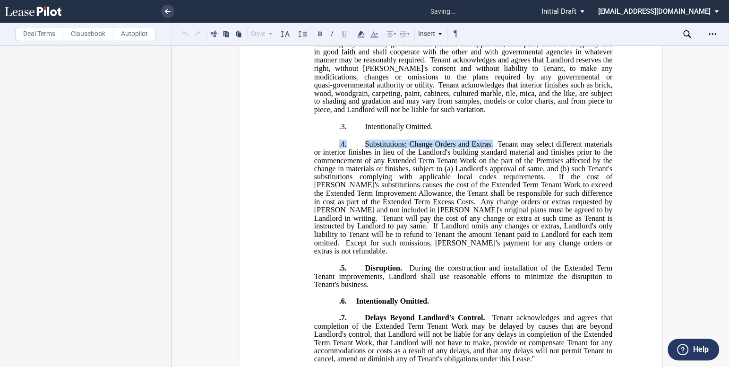
scroll to position [816, 0]
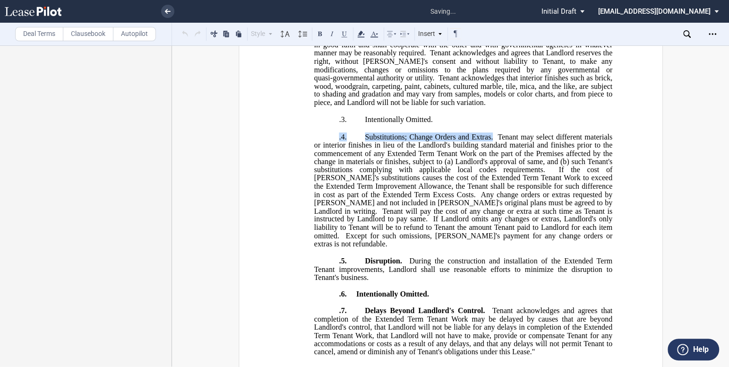
click at [448, 199] on span "If the cost of [PERSON_NAME]'s substitutions causes the cost of the Extended Te…" at bounding box center [464, 181] width 300 height 33
drag, startPoint x: 399, startPoint y: 284, endPoint x: 326, endPoint y: 282, distance: 72.4
click at [326, 282] on p ".5. Disruption. During the construction and installation of the Extended Term T…" at bounding box center [463, 269] width 298 height 25
click at [317, 34] on button at bounding box center [319, 33] width 11 height 11
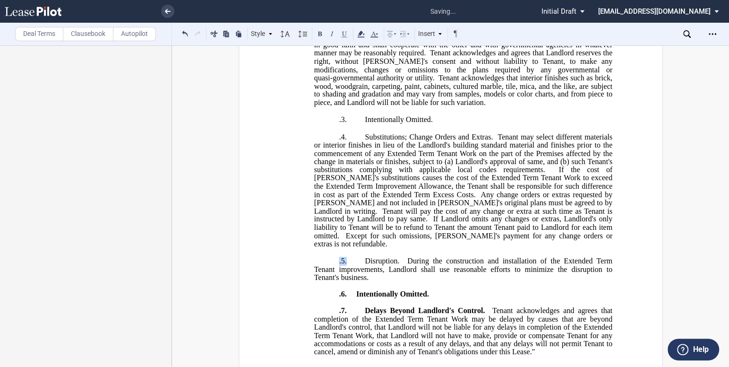
scroll to position [902, 0]
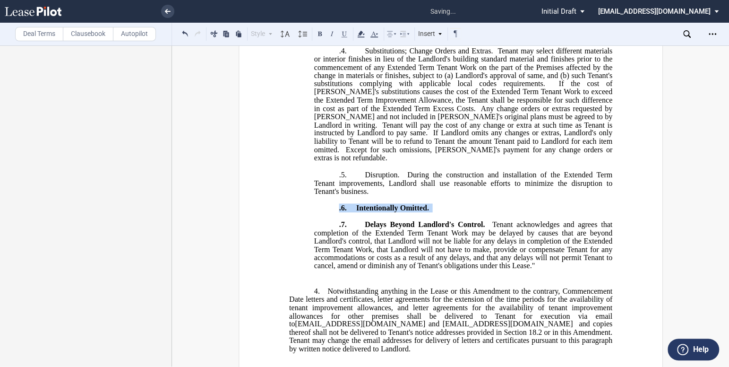
drag, startPoint x: 431, startPoint y: 231, endPoint x: 334, endPoint y: 228, distance: 97.0
click at [334, 212] on p ".6. Intentionally Omitted." at bounding box center [463, 208] width 298 height 8
click at [320, 30] on button at bounding box center [319, 33] width 11 height 11
drag, startPoint x: 486, startPoint y: 250, endPoint x: 313, endPoint y: 246, distance: 172.6
click at [314, 246] on p ".7. Delays Beyond Landlord's Control. Tenant acknowledges and agrees that compl…" at bounding box center [463, 246] width 298 height 50
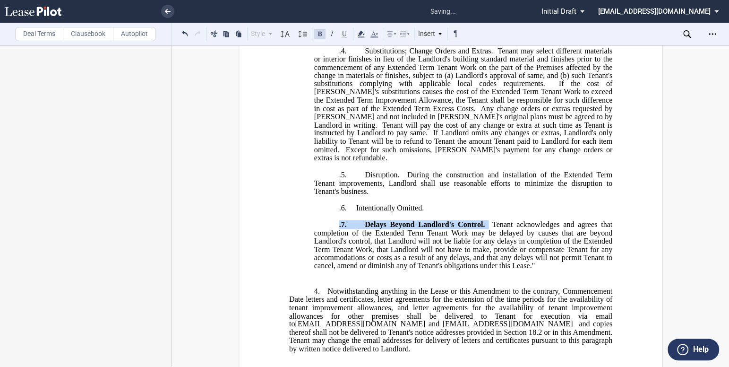
click at [318, 33] on button at bounding box center [319, 33] width 11 height 11
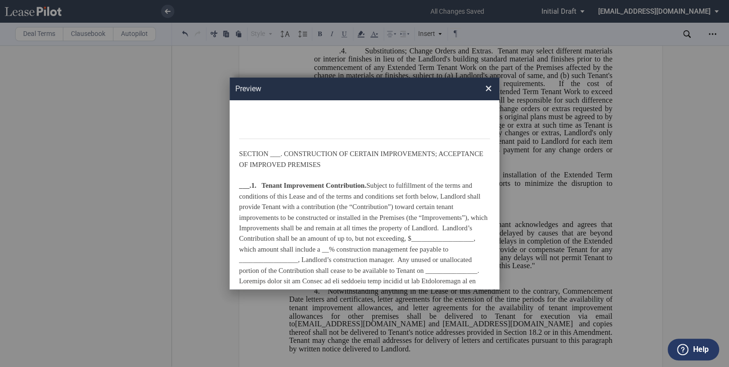
click at [491, 89] on span "×" at bounding box center [489, 88] width 7 height 15
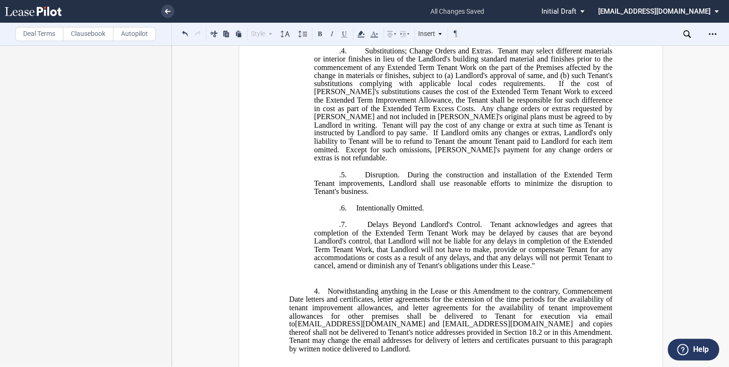
click at [335, 249] on p ".7. Delays Beyond Landlord's Control. Tenant acknowledges and agrees that compl…" at bounding box center [463, 246] width 298 height 50
click at [331, 212] on p ".6. Intentionally Omitted." at bounding box center [463, 208] width 298 height 8
click at [334, 196] on p ".5. Disruption. During the construction and installation of the Extended Term T…" at bounding box center [463, 183] width 298 height 25
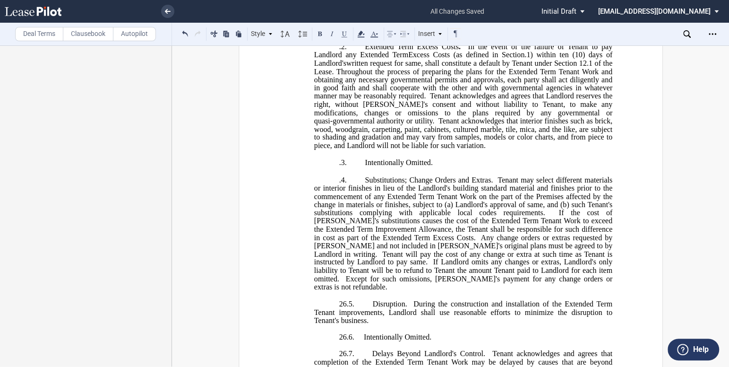
click at [333, 209] on p ".4. Substitutions; Change Orders and Extras. Tenant may select different materi…" at bounding box center [463, 233] width 298 height 116
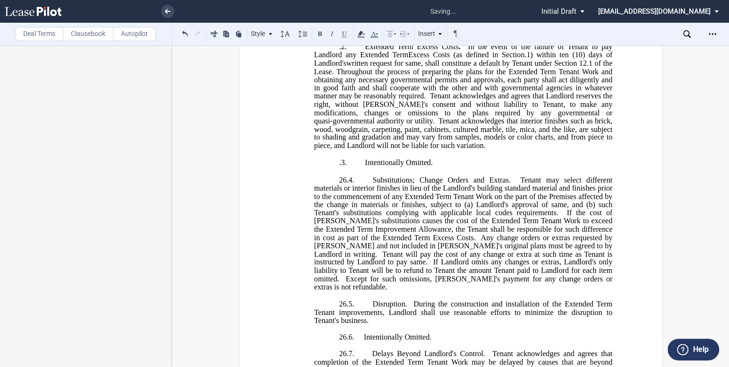
click at [329, 167] on p ".3. Intentionally Omitted." at bounding box center [463, 162] width 298 height 9
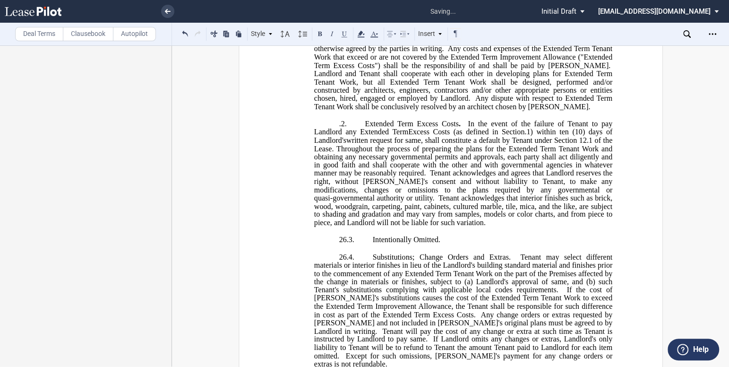
scroll to position [687, 0]
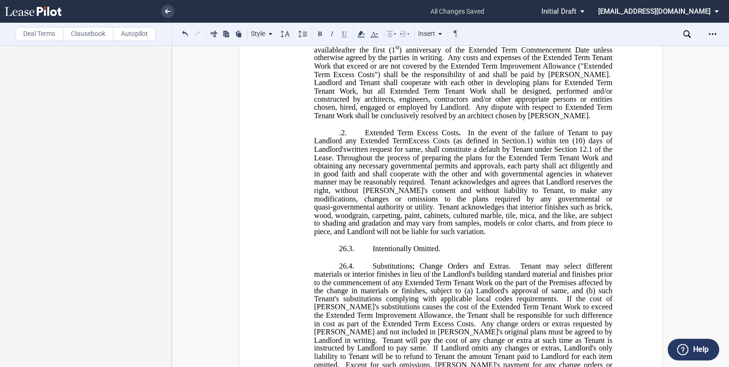
click at [331, 164] on p ".2. Extended Term Excess Costs . In the event of the failure of Tenant to pay L…" at bounding box center [463, 182] width 298 height 108
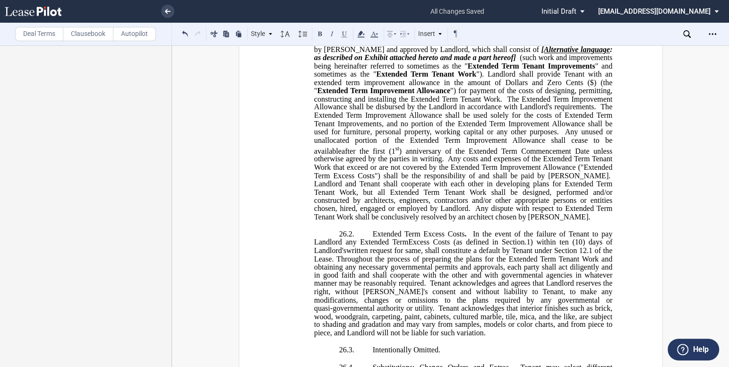
scroll to position [601, 0]
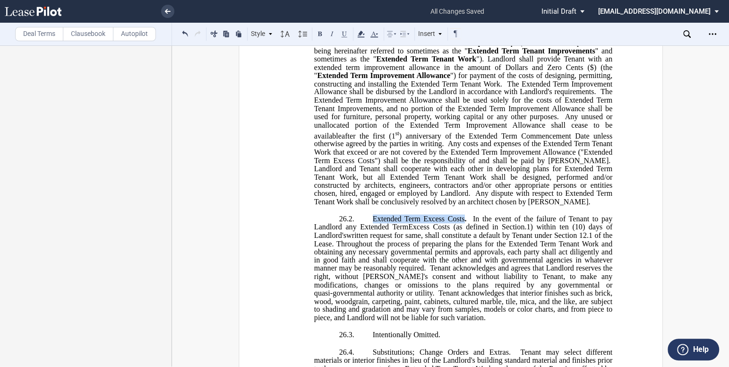
drag, startPoint x: 462, startPoint y: 250, endPoint x: 369, endPoint y: 247, distance: 93.2
click at [373, 223] on span "Extended Term Excess Costs ." at bounding box center [420, 218] width 94 height 9
click at [342, 33] on button at bounding box center [344, 33] width 11 height 11
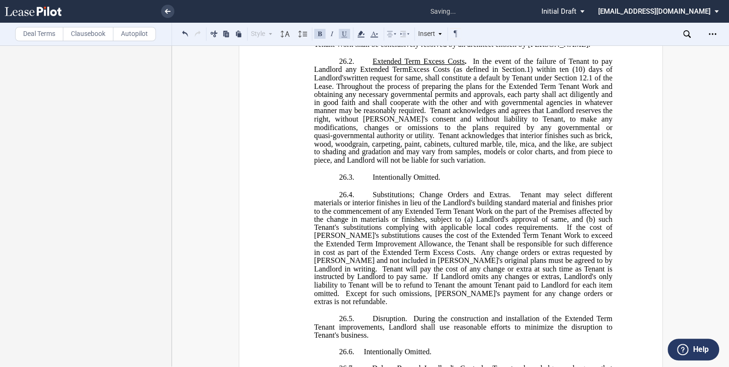
scroll to position [773, 0]
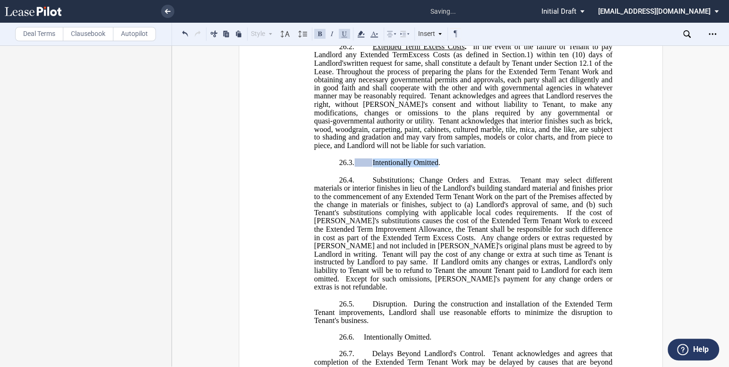
drag, startPoint x: 434, startPoint y: 194, endPoint x: 367, endPoint y: 190, distance: 67.3
click at [367, 167] on span "26.3. Intentionally Omitted." at bounding box center [389, 162] width 101 height 9
click at [347, 32] on button at bounding box center [344, 33] width 11 height 11
click at [476, 184] on span "Substitutions; Change Orders and Extras." at bounding box center [442, 179] width 138 height 9
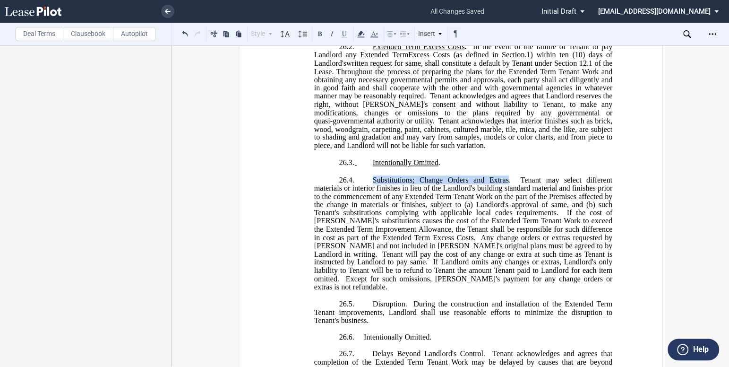
drag, startPoint x: 506, startPoint y: 211, endPoint x: 369, endPoint y: 208, distance: 136.7
click at [373, 184] on span "Substitutions; Change Orders and Extras." at bounding box center [442, 179] width 138 height 9
click at [348, 34] on button at bounding box center [344, 33] width 11 height 11
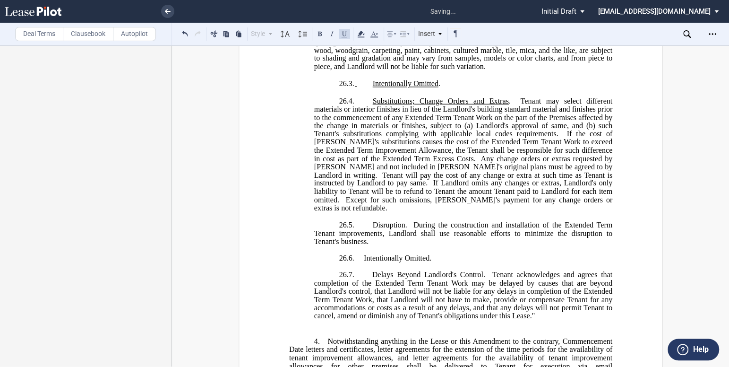
scroll to position [859, 0]
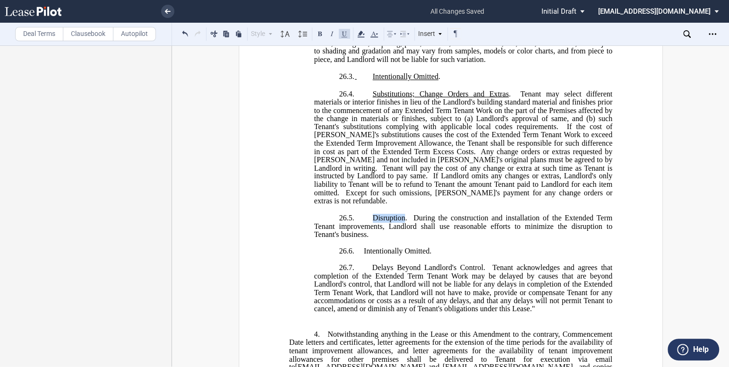
drag, startPoint x: 402, startPoint y: 242, endPoint x: 368, endPoint y: 239, distance: 34.6
click at [368, 238] on span "26.5. Disruption. During the construction and installation of the Extended Term…" at bounding box center [464, 226] width 300 height 25
click at [345, 37] on button at bounding box center [344, 33] width 11 height 11
drag, startPoint x: 424, startPoint y: 272, endPoint x: 363, endPoint y: 272, distance: 61.0
click at [364, 255] on span "Intentionally Omitted." at bounding box center [398, 250] width 68 height 9
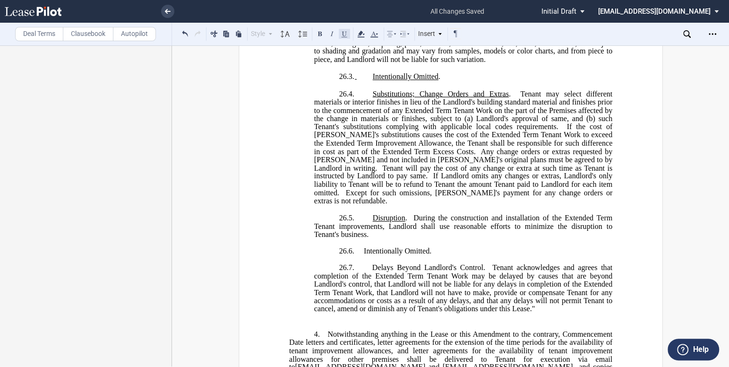
click at [347, 35] on button at bounding box center [344, 33] width 11 height 11
click at [363, 255] on span "26.6. I ntentionally Omitted ." at bounding box center [387, 250] width 96 height 9
click at [364, 255] on span "I ntentionally Omitted ." at bounding box center [398, 250] width 68 height 9
click at [345, 33] on button at bounding box center [344, 33] width 11 height 11
click at [344, 31] on button at bounding box center [344, 33] width 11 height 11
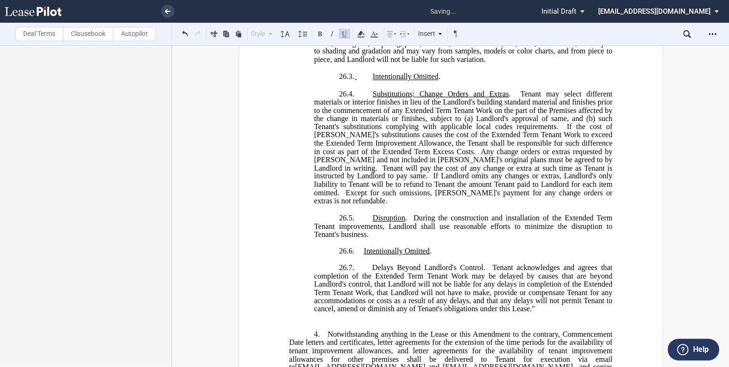
drag, startPoint x: 497, startPoint y: 265, endPoint x: 494, endPoint y: 275, distance: 10.2
click at [496, 265] on ins ""SECTION 26. CONSTRUCTION OF THIRD EXTENDED TERM IMPROVEMENTS 26 .1 . Third Ext…" at bounding box center [450, 30] width 323 height 599
drag, startPoint x: 481, startPoint y: 291, endPoint x: 369, endPoint y: 293, distance: 112.1
click at [372, 271] on span "Delays Beyond Landlord's Control." at bounding box center [428, 267] width 113 height 9
click at [346, 38] on button at bounding box center [344, 33] width 11 height 11
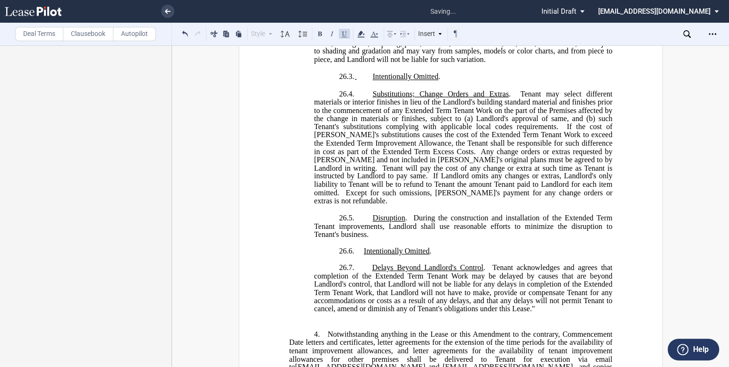
click at [461, 312] on span "Tenant acknowledges and agrees that completion of the Extended Term Tenant Work…" at bounding box center [464, 288] width 300 height 50
click at [364, 255] on span "I" at bounding box center [365, 250] width 2 height 9
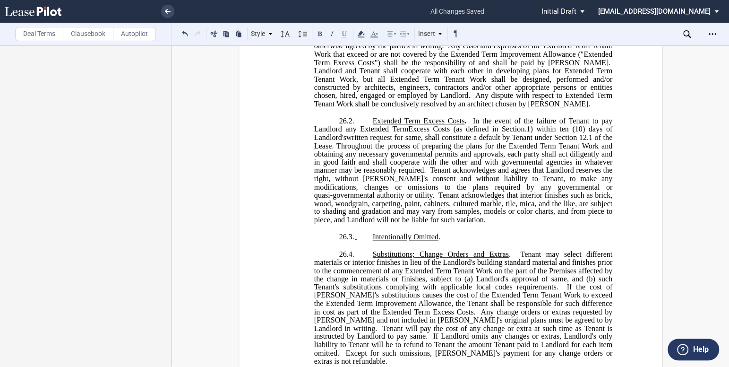
scroll to position [687, 0]
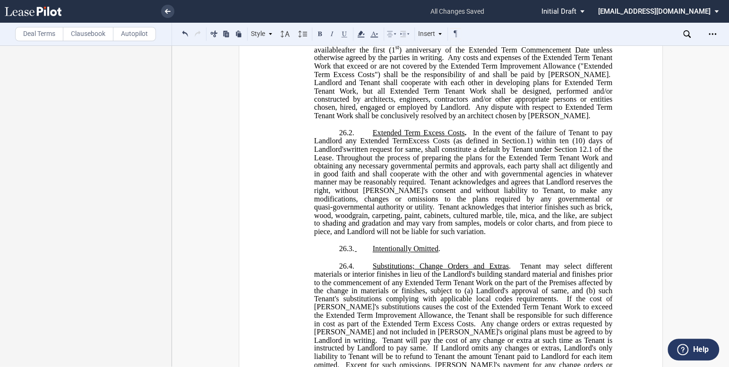
click at [355, 252] on span at bounding box center [363, 248] width 17 height 8
click at [359, 252] on span at bounding box center [363, 248] width 17 height 8
click at [348, 253] on span "26.3." at bounding box center [346, 248] width 15 height 9
drag, startPoint x: 336, startPoint y: 279, endPoint x: 356, endPoint y: 280, distance: 19.4
click at [356, 253] on span "26.3. Intentionally Omitted ." at bounding box center [389, 248] width 101 height 9
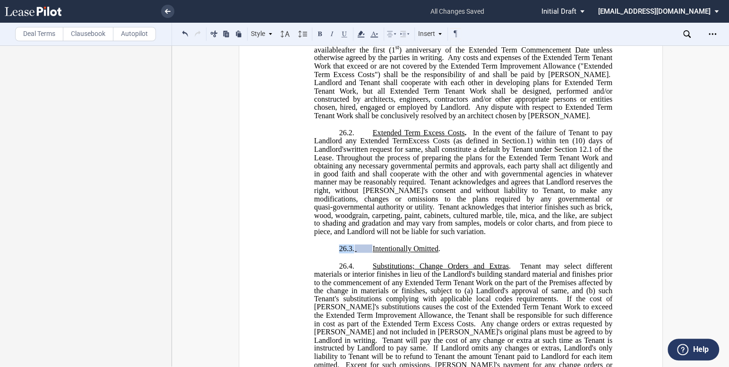
click at [357, 252] on span at bounding box center [363, 248] width 17 height 8
click at [365, 252] on span at bounding box center [363, 248] width 17 height 8
click at [373, 253] on span "Intentionally Omitted" at bounding box center [406, 248] width 66 height 9
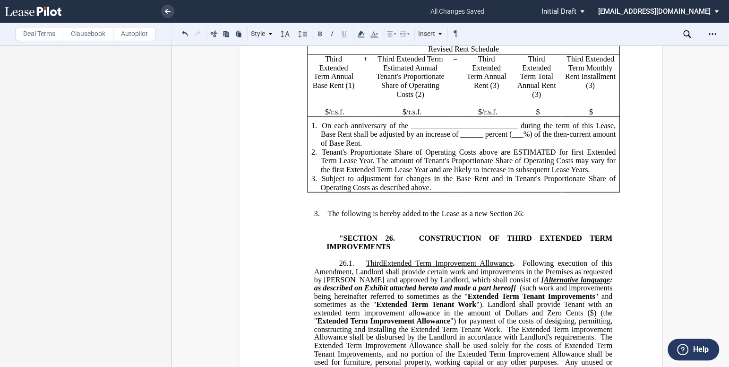
scroll to position [215, 0]
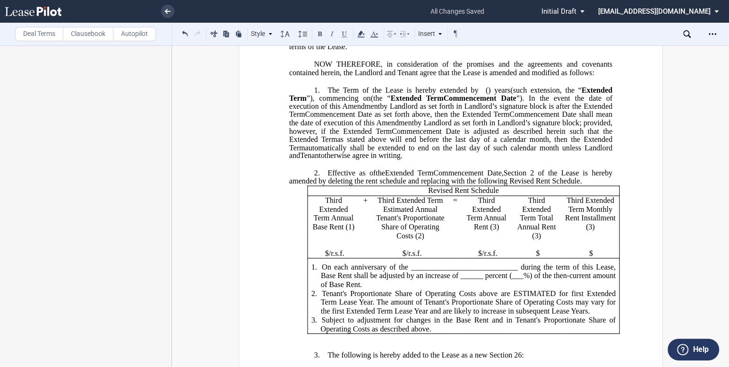
click at [325, 258] on span "$" at bounding box center [327, 253] width 4 height 9
drag, startPoint x: 520, startPoint y: 313, endPoint x: 509, endPoint y: 313, distance: 11.4
click at [509, 288] on span "On each anniversary of the ____________________________ during the term of this…" at bounding box center [469, 275] width 297 height 26
drag, startPoint x: 482, startPoint y: 313, endPoint x: 460, endPoint y: 313, distance: 21.3
click at [460, 288] on span "On each anniversary of the ____________________________ during the term of this…" at bounding box center [469, 275] width 297 height 26
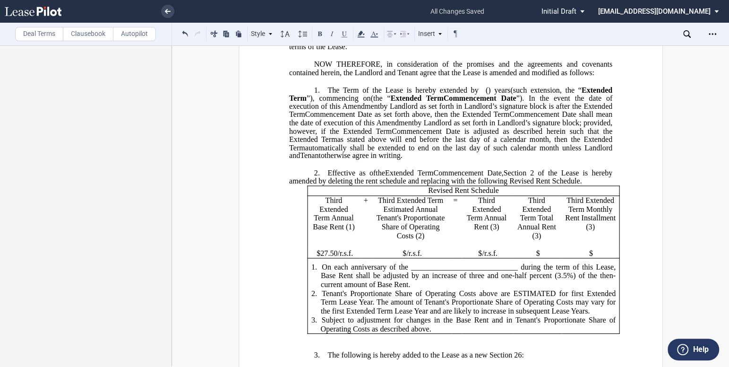
click at [407, 258] on span "/r.s.f." at bounding box center [415, 253] width 16 height 9
click at [478, 258] on span "$" at bounding box center [480, 253] width 4 height 9
click at [540, 258] on p "$" at bounding box center [538, 253] width 42 height 9
click at [591, 258] on p "$" at bounding box center [591, 253] width 49 height 9
drag, startPoint x: 516, startPoint y: 303, endPoint x: 408, endPoint y: 303, distance: 107.8
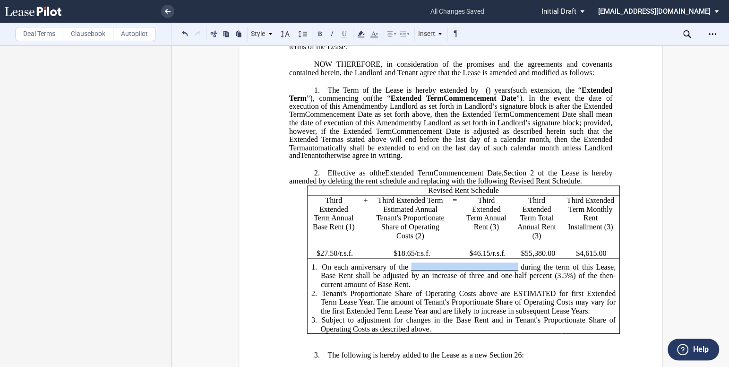
click at [408, 288] on span "On each anniversary of the ____________________________ during the term of this…" at bounding box center [469, 275] width 297 height 26
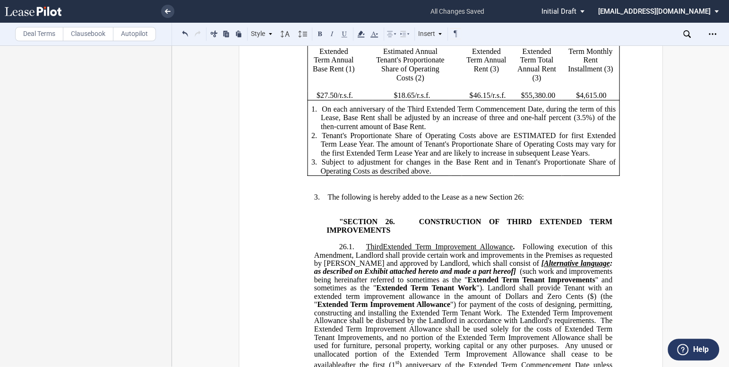
scroll to position [387, 0]
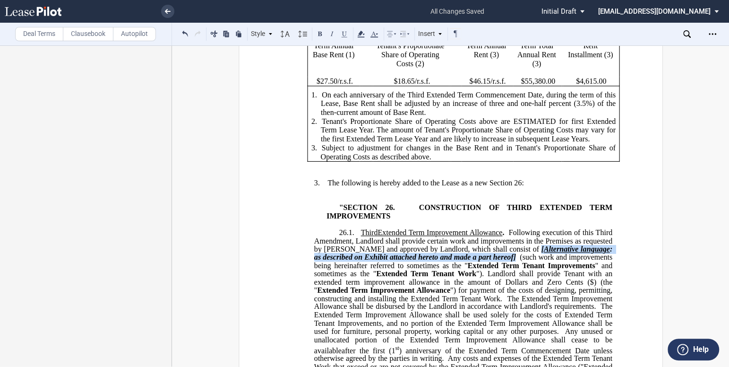
drag, startPoint x: 488, startPoint y: 293, endPoint x: 499, endPoint y: 283, distance: 14.7
click at [499, 283] on span "26 .1 . Third Extended Term Improvement Allowance . Following execution of this…" at bounding box center [464, 324] width 300 height 192
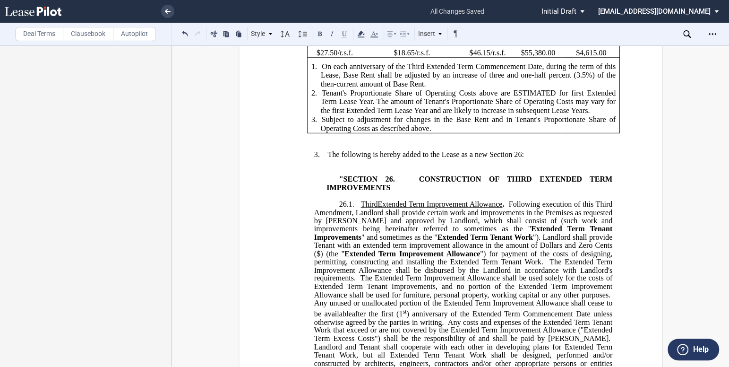
scroll to position [430, 0]
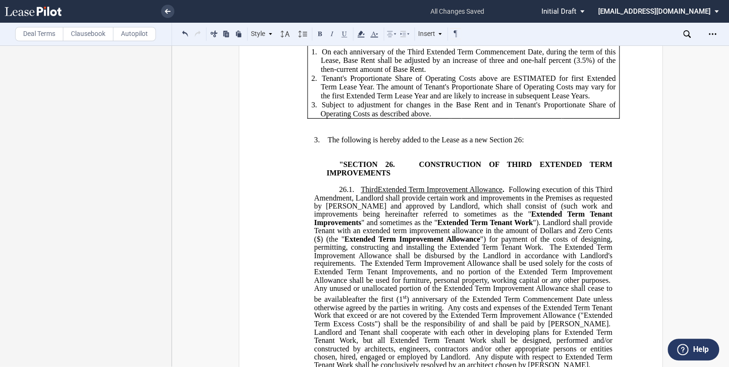
click at [538, 235] on span at bounding box center [539, 230] width 2 height 9
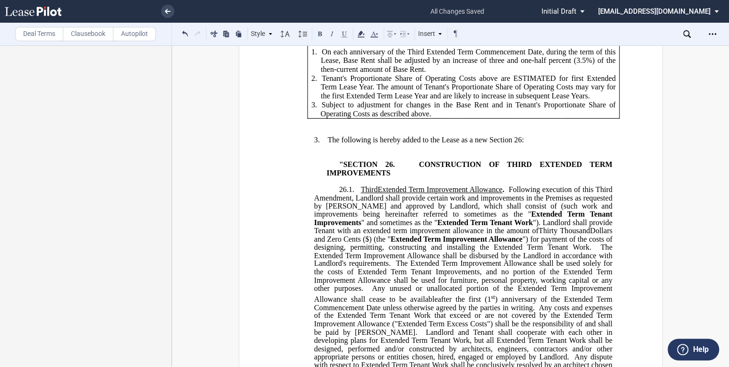
click at [316, 243] on span "Dollars and Zero Cents ($" at bounding box center [464, 234] width 300 height 17
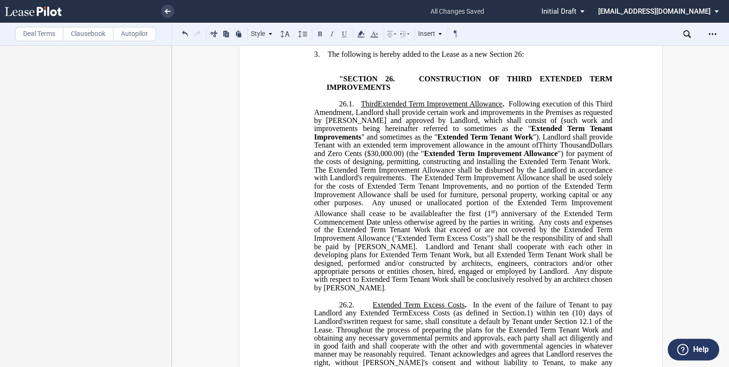
scroll to position [558, 0]
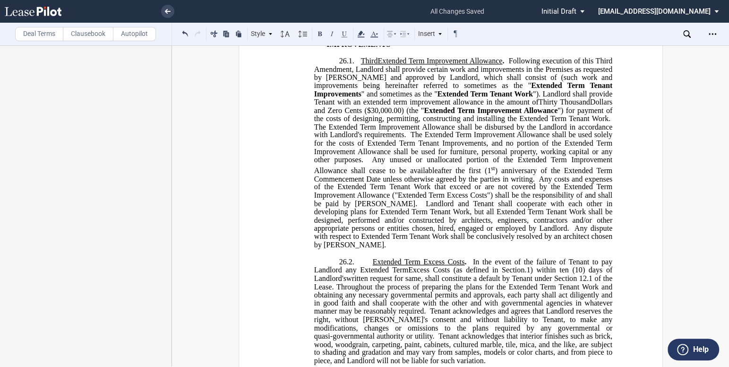
click at [525, 282] on span ".1) within ten (10) days of Landlord's" at bounding box center [464, 274] width 300 height 17
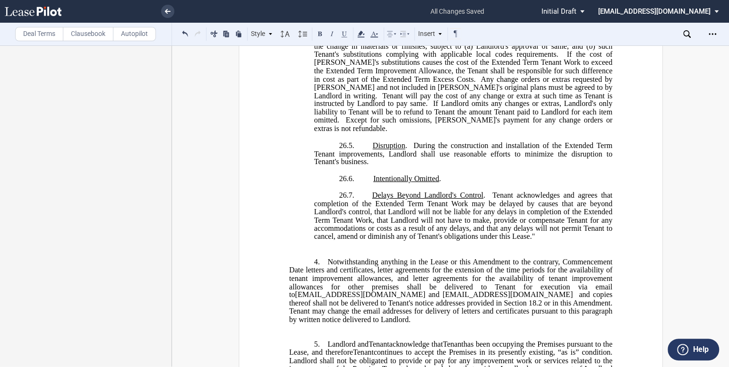
scroll to position [946, 0]
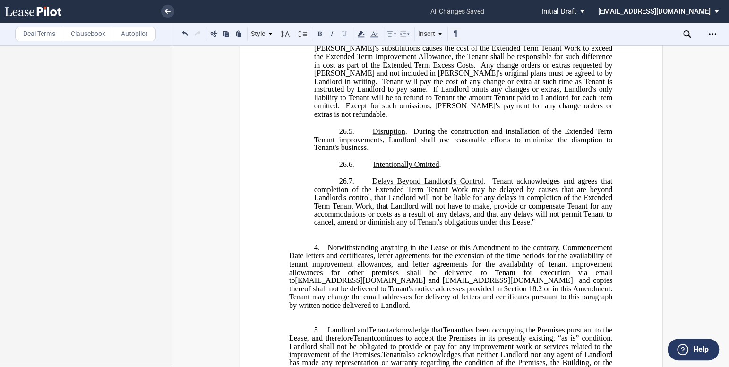
click at [344, 243] on p "﻿ ​" at bounding box center [450, 239] width 323 height 8
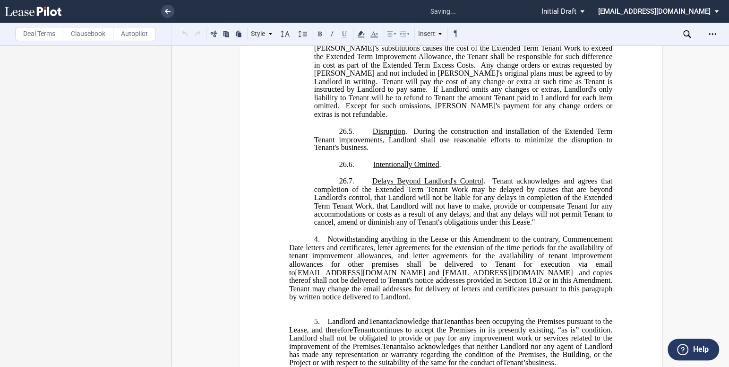
click at [326, 310] on p "﻿" at bounding box center [450, 305] width 323 height 9
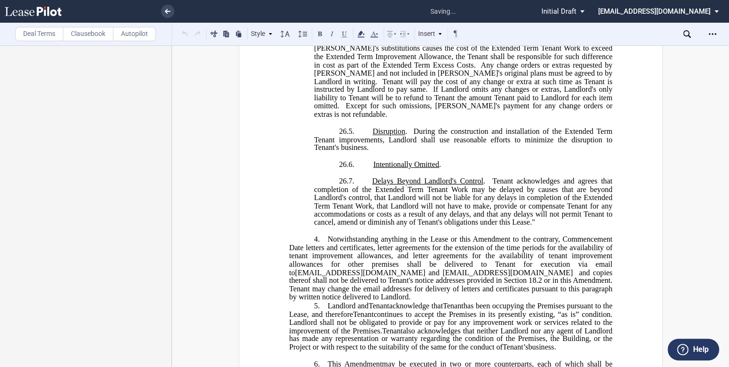
click at [333, 302] on p "4. ﻿ Notwithstanding anything in the Lease or this Amendment to the contrary, C…" at bounding box center [450, 268] width 323 height 67
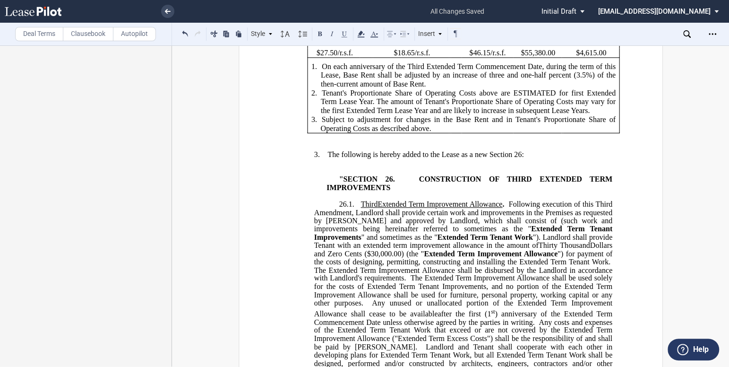
scroll to position [430, 0]
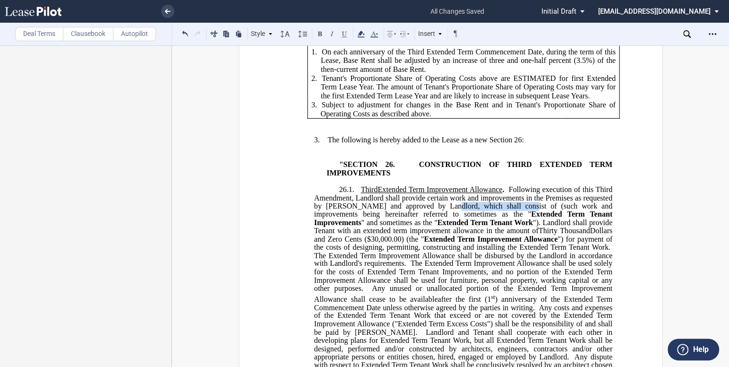
drag, startPoint x: 497, startPoint y: 241, endPoint x: 428, endPoint y: 236, distance: 69.2
click at [428, 236] on span "26 .1 . Third Extended Term Improvement Allowance . Following execution of this…" at bounding box center [464, 281] width 300 height 192
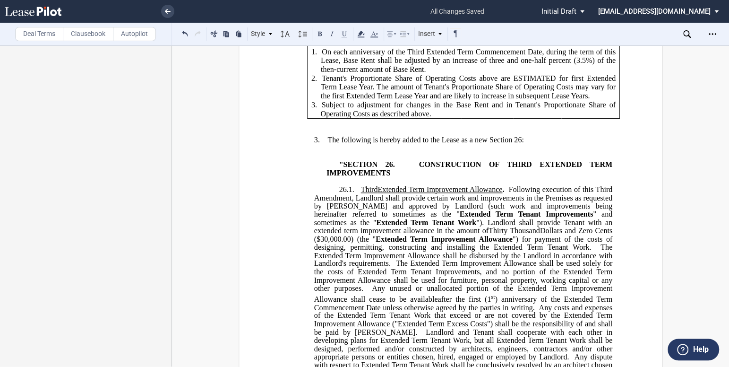
click at [460, 218] on span "Extended Term Tenant Improvements" at bounding box center [527, 214] width 134 height 9
drag, startPoint x: 392, startPoint y: 246, endPoint x: 378, endPoint y: 246, distance: 14.2
click at [378, 218] on span "(such work and improvements being hereinafter referred to sometimes as the "Thi…" at bounding box center [464, 209] width 300 height 17
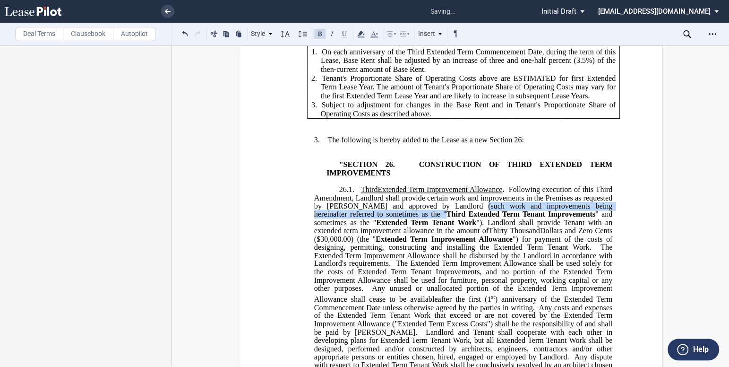
click at [376, 226] on span "Extended Term Tenant Work" at bounding box center [426, 222] width 100 height 9
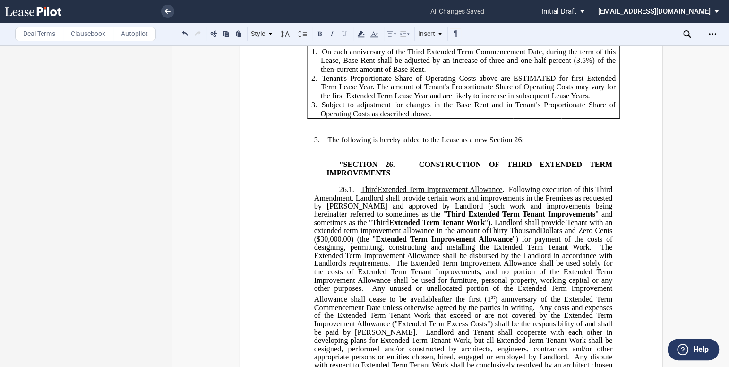
drag, startPoint x: 602, startPoint y: 249, endPoint x: 592, endPoint y: 250, distance: 10.0
click at [592, 226] on span "" and sometimes as the "Third" at bounding box center [464, 218] width 300 height 17
click at [464, 243] on span "Extended Term Improvement Allowance" at bounding box center [444, 238] width 137 height 9
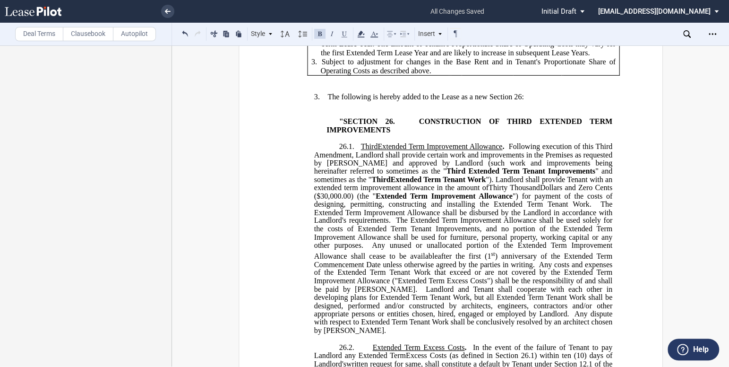
click at [351, 200] on span ") (the "" at bounding box center [363, 195] width 25 height 9
drag, startPoint x: 347, startPoint y: 230, endPoint x: 329, endPoint y: 229, distance: 18.5
click at [351, 200] on span ") (the "Third" at bounding box center [370, 195] width 39 height 9
click at [450, 249] on span "The Extended Term Improvement Allowance shall be used solely for the costs of E…" at bounding box center [464, 232] width 300 height 33
click at [472, 249] on span "The Extended Term Improvement Allowance shall be used solely for the costs of E…" at bounding box center [464, 232] width 300 height 33
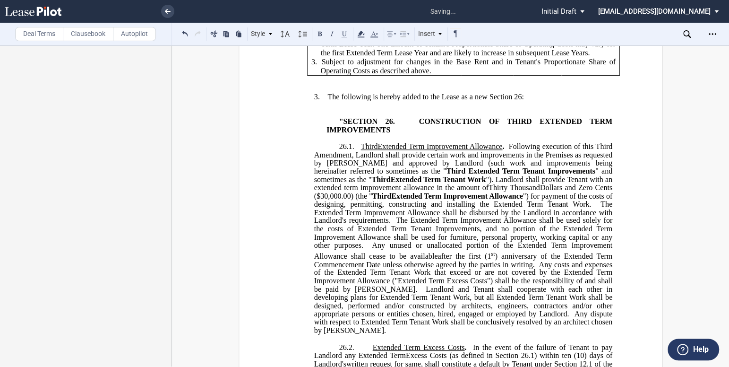
click at [448, 208] on span "") for payment of the costs of designing, permitting, constructing and installi…" at bounding box center [464, 199] width 300 height 17
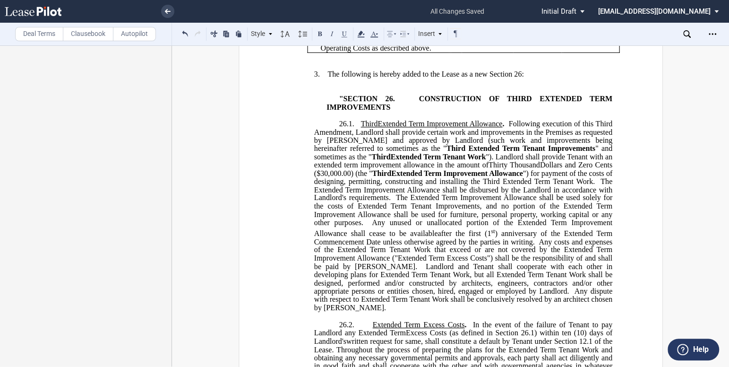
scroll to position [515, 0]
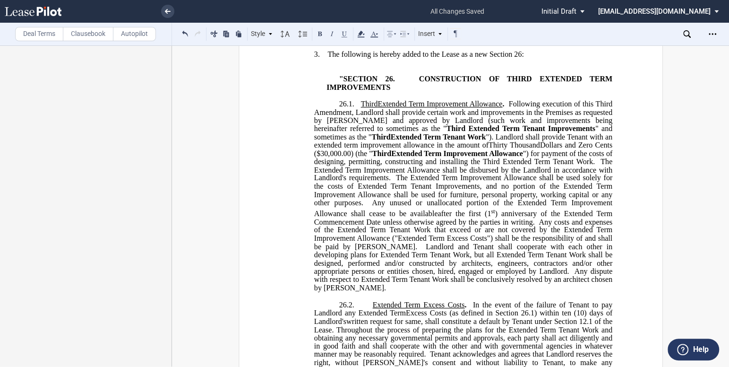
click at [581, 182] on span "The Extended Term Improvement Allowance shall be disbursed by the Landlord in a…" at bounding box center [464, 169] width 300 height 25
click at [409, 207] on span "The Extended Term Improvement Allowance shall be used solely for the costs of E…" at bounding box center [464, 189] width 300 height 33
click at [366, 207] on span "The Third Extended Term Improvement Allowance shall be used solely for the cost…" at bounding box center [464, 189] width 300 height 33
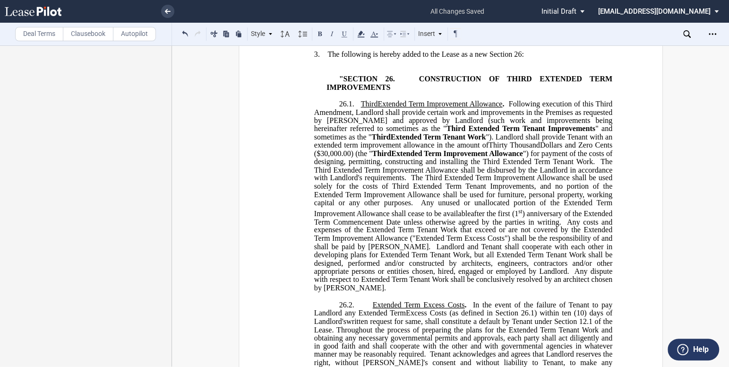
click at [563, 207] on span "The Third Extended Term Improvement Allowance shall be used solely for the cost…" at bounding box center [464, 189] width 300 height 33
drag, startPoint x: 575, startPoint y: 217, endPoint x: 563, endPoint y: 217, distance: 12.8
click at [563, 207] on span "The Third Extended Term Improvement Allowance shall be used solely for the cost…" at bounding box center [464, 189] width 300 height 33
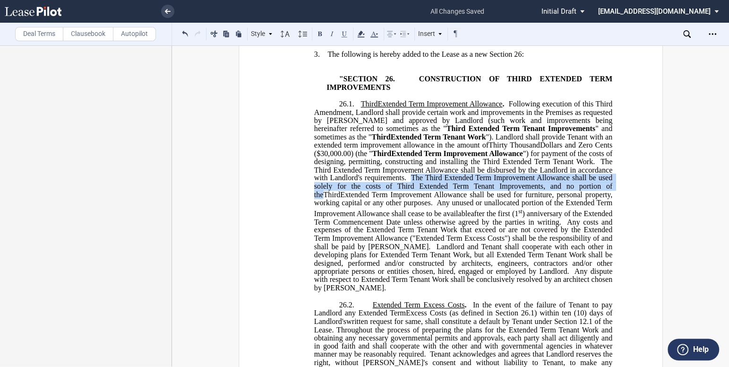
click at [563, 250] on span "Any costs and expenses of the Extended Term Tenant Work that exceed or are not …" at bounding box center [464, 233] width 300 height 33
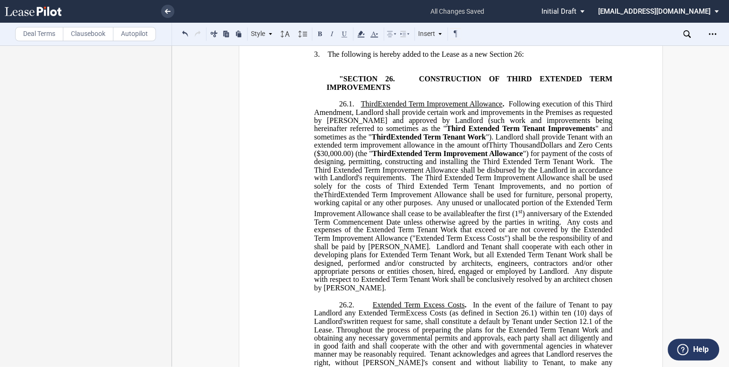
click at [517, 217] on span "Any unused or unallocated portion of the Extended Term Improvement Allowance sh…" at bounding box center [464, 208] width 300 height 19
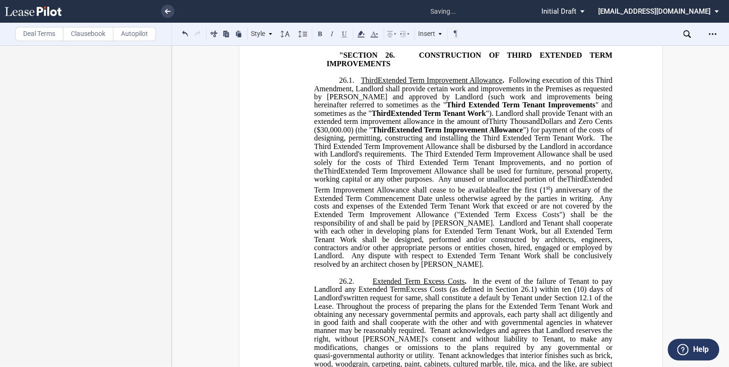
scroll to position [558, 0]
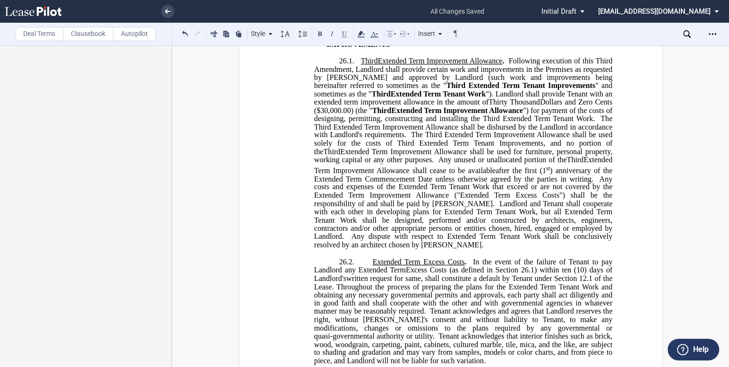
click at [561, 183] on span ") anniversary of the Extended Term Commencement Date unless otherwise agreed by…" at bounding box center [464, 174] width 300 height 17
click at [336, 207] on span "Any costs and expenses of the Extended Term Tenant Work that exceed or are not …" at bounding box center [464, 194] width 300 height 25
click at [562, 207] on span "Any costs and expenses of the Third Extended Term Tenant Work that exceed or ar…" at bounding box center [464, 194] width 300 height 25
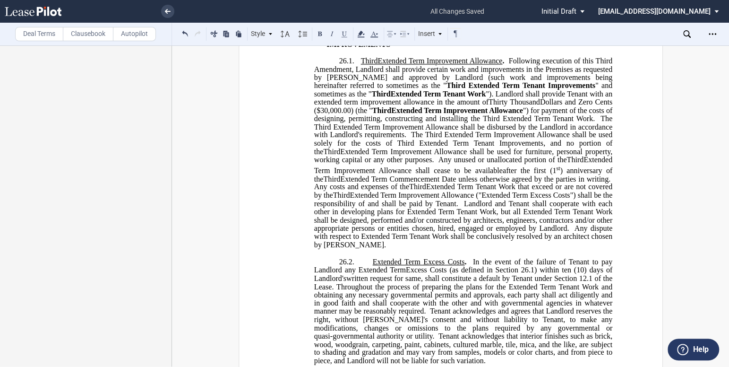
click at [415, 207] on span "Any costs and expenses of the Third Extended Term Tenant Work that exceed or ar…" at bounding box center [464, 194] width 300 height 25
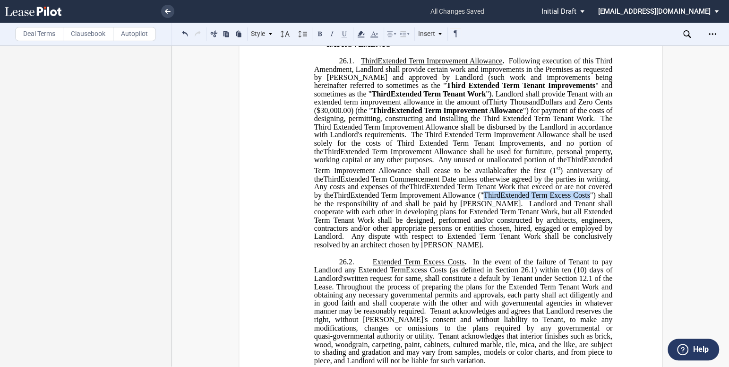
drag, startPoint x: 523, startPoint y: 227, endPoint x: 415, endPoint y: 230, distance: 108.8
click at [415, 207] on span "Any costs and expenses of the Third Extended Term Tenant Work that exceed or ar…" at bounding box center [464, 194] width 300 height 25
click at [470, 240] on span "Landlord and Tenant shall cooperate with each other in developing plans for Ext…" at bounding box center [464, 219] width 300 height 41
drag, startPoint x: 523, startPoint y: 227, endPoint x: 434, endPoint y: 230, distance: 88.9
click at [434, 207] on span "Any costs and expenses of the Third Extended Term Tenant Work that exceed or ar…" at bounding box center [464, 194] width 300 height 25
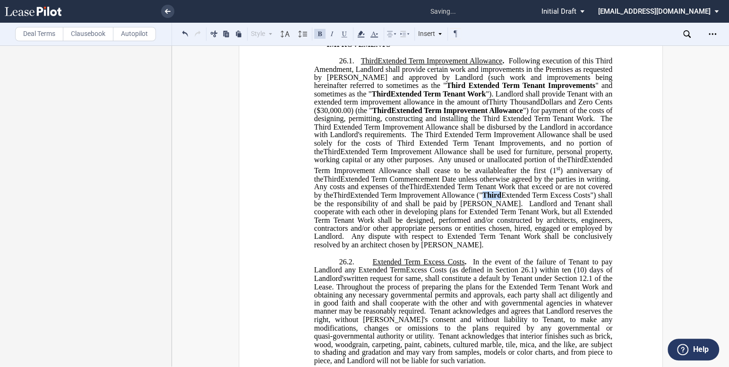
click at [502, 274] on span "In the event of the failure of Tenant to pay Landlord any Extended Term" at bounding box center [464, 265] width 300 height 17
drag, startPoint x: 433, startPoint y: 228, endPoint x: 523, endPoint y: 226, distance: 90.8
click at [523, 207] on span "Any costs and expenses of the Third Extended Term Tenant Work that exceed or ar…" at bounding box center [464, 194] width 300 height 25
click at [316, 33] on button at bounding box center [319, 33] width 11 height 11
click at [579, 239] on span "Landlord and Tenant shall cooperate with each other in developing plans for Ext…" at bounding box center [464, 219] width 300 height 41
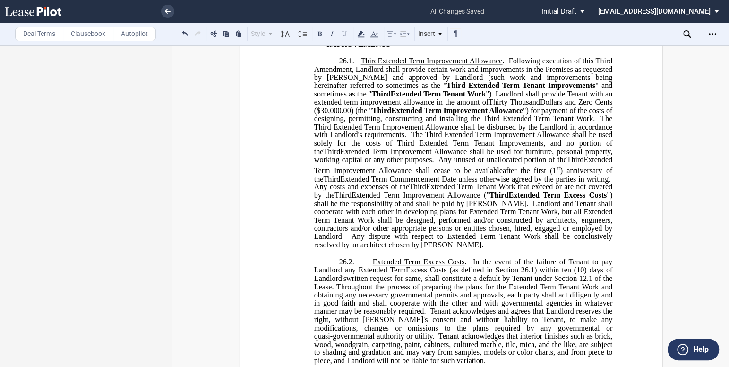
click at [397, 240] on span "Landlord and Tenant shall cooperate with each other in developing plans for Ext…" at bounding box center [464, 219] width 300 height 41
click at [403, 240] on span "Landlord and Tenant shall cooperate with each other in developing plans for Ext…" at bounding box center [464, 219] width 300 height 41
click at [538, 240] on span "Landlord and Tenant shall cooperate with each other in developing plans for Thi…" at bounding box center [464, 219] width 300 height 41
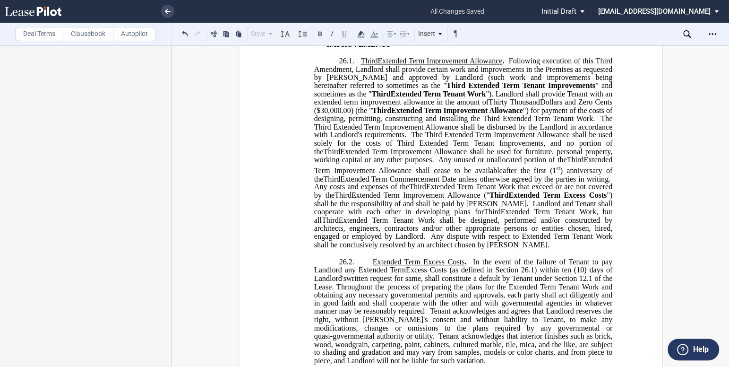
click at [442, 249] on span "Any dispute with respect to Extended Term Tenant Work shall be conclusively res…" at bounding box center [464, 240] width 300 height 17
click at [443, 249] on span "Any dispute with respect to Extended Term Tenant Work shall be conclusively res…" at bounding box center [464, 240] width 300 height 17
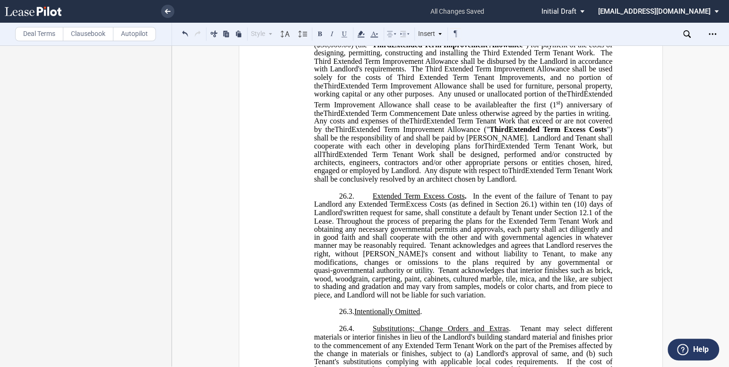
scroll to position [644, 0]
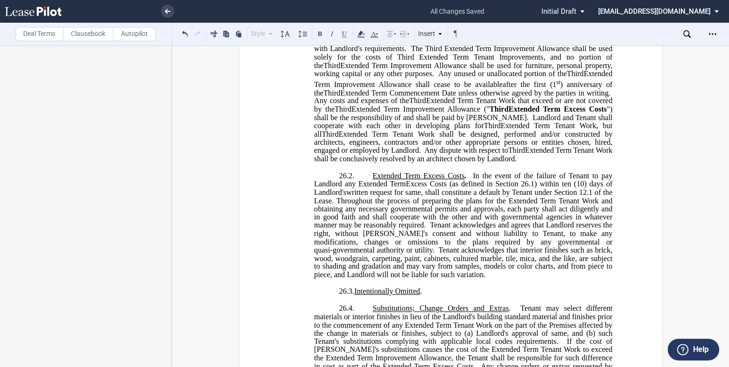
click at [373, 180] on span "Extended Term Excess Costs" at bounding box center [419, 175] width 92 height 9
drag, startPoint x: 390, startPoint y: 207, endPoint x: 367, endPoint y: 206, distance: 23.7
click at [367, 206] on span "26.2. Third Extended Term Excess Costs . In the event of the failure of Tenant …" at bounding box center [464, 224] width 300 height 107
click at [316, 32] on button at bounding box center [319, 33] width 11 height 11
click at [536, 227] on span "26.2. Third Extended Term Excess Costs . In the event of the failure of Tenant …" at bounding box center [464, 224] width 300 height 107
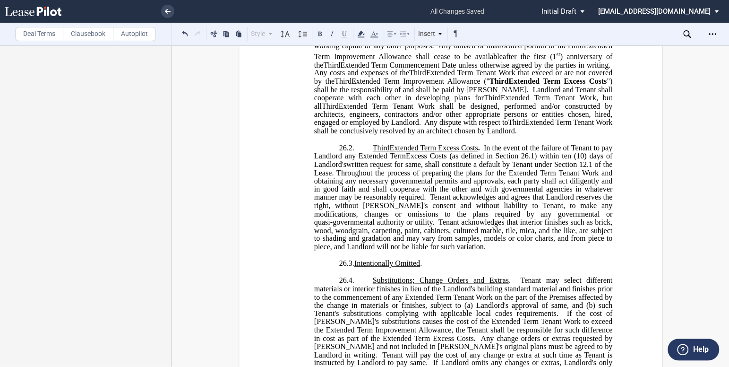
scroll to position [687, 0]
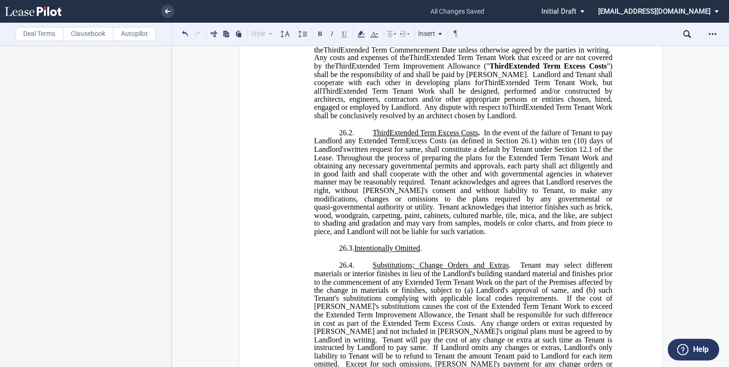
click at [368, 145] on span "In the event of the failure of Tenant to pay Landlord any Extended Term" at bounding box center [464, 136] width 300 height 17
click at [541, 186] on span "Throughout the process of preparing the plans for the Extended Term Tenant Work…" at bounding box center [464, 169] width 300 height 33
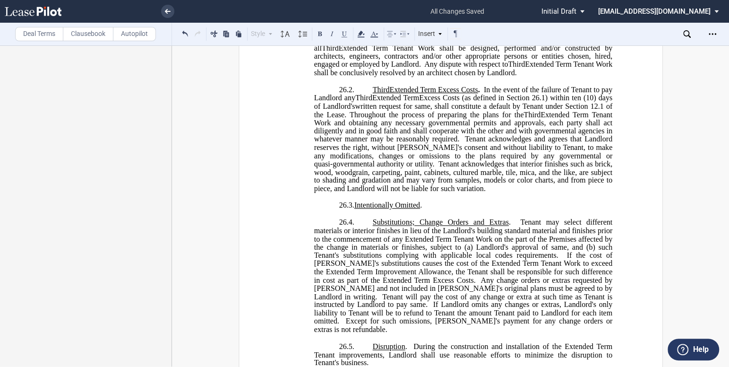
scroll to position [773, 0]
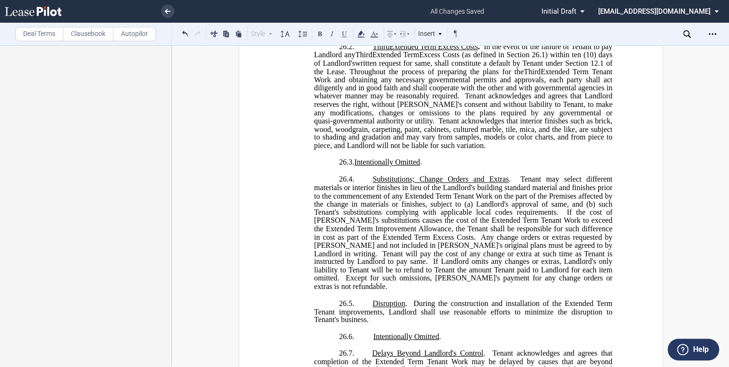
click at [402, 216] on span "Tenant may select different materials or interior finishes in lieu of the Landl…" at bounding box center [464, 195] width 300 height 41
click at [447, 241] on span "If the cost of [PERSON_NAME]'s substitutions causes the cost of the Extended Te…" at bounding box center [464, 224] width 300 height 33
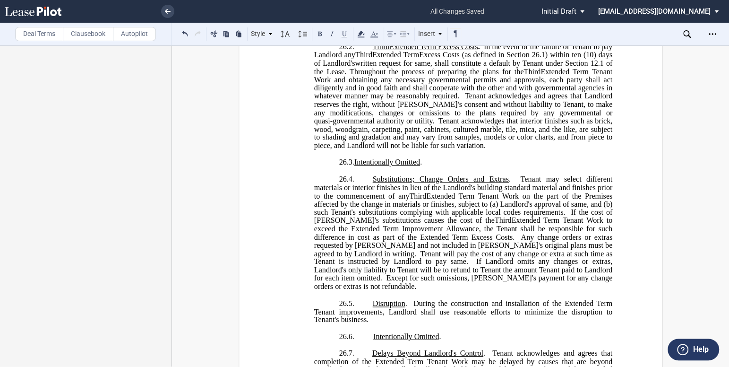
click at [310, 262] on ins ""SECTION 26. CONSTRUCTION OF THIRD EXTENDED TERM IMPROVEMENTS 26 .1 . Third Ext…" at bounding box center [450, 108] width 323 height 582
click at [417, 241] on span "If the cost of [PERSON_NAME]'s substitutions causes the cost of the Third Exten…" at bounding box center [464, 224] width 300 height 33
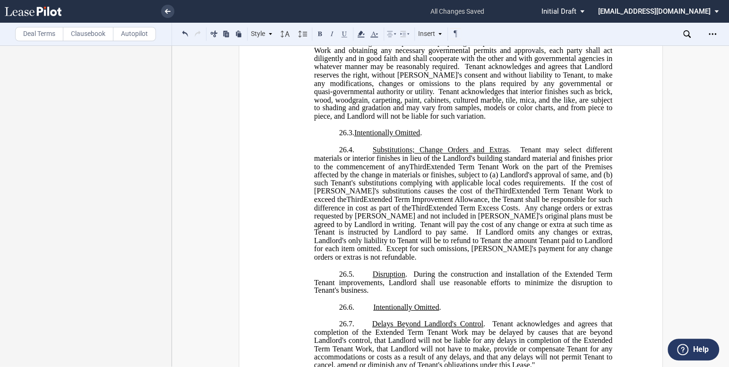
scroll to position [816, 0]
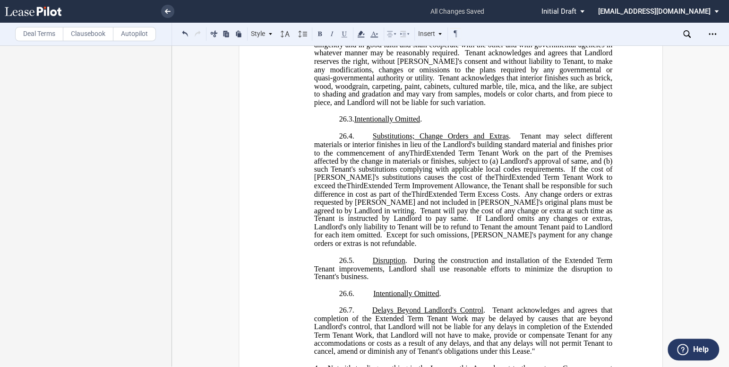
click at [564, 280] on span "During the construction and installation of the Extended Term Tenant improvemen…" at bounding box center [464, 268] width 300 height 25
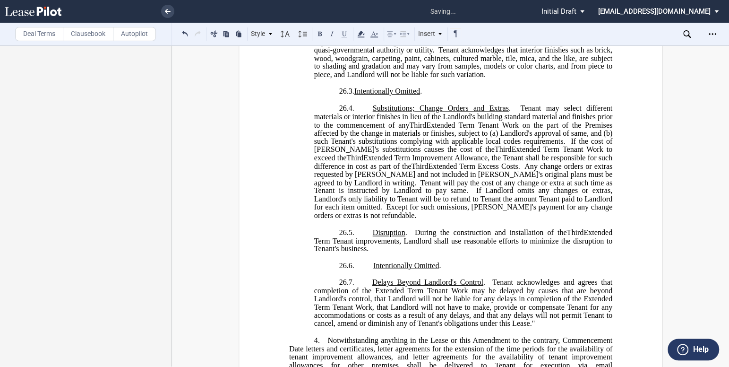
scroll to position [859, 0]
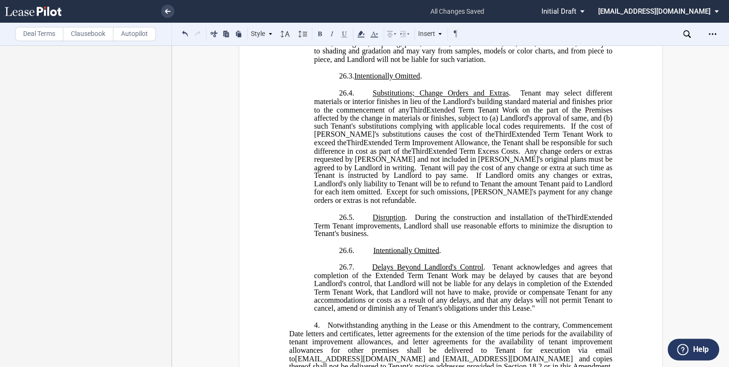
click at [369, 300] on span "Tenant acknowledges and agrees that completion of the Extended Term Tenant Work…" at bounding box center [464, 287] width 300 height 50
click at [578, 308] on span "Tenant acknowledges and agrees that completion of the Third Extended Term Tenan…" at bounding box center [464, 287] width 300 height 50
click at [409, 312] on span "Tenant acknowledges and agrees that completion of the Third Extended Term Tenan…" at bounding box center [464, 287] width 300 height 50
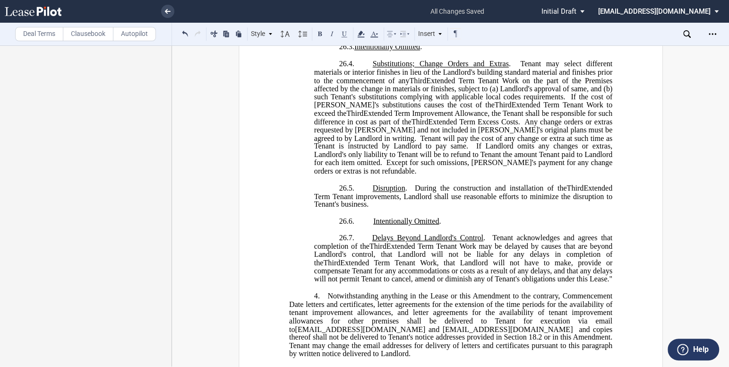
scroll to position [902, 0]
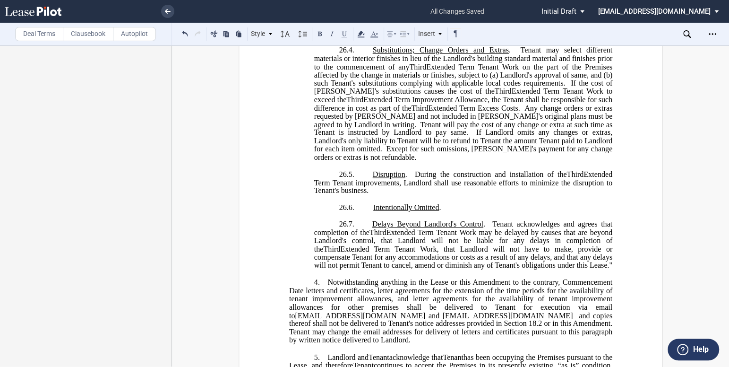
click at [470, 303] on span "Notwithstanding anything in the Lease or this Amendment to the contrary, Commen…" at bounding box center [451, 290] width 325 height 25
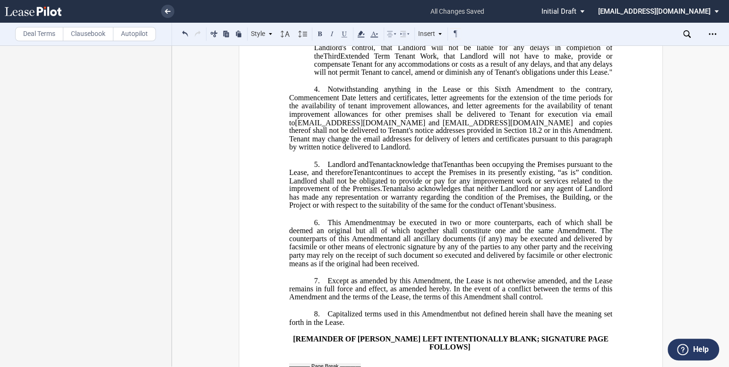
scroll to position [1074, 0]
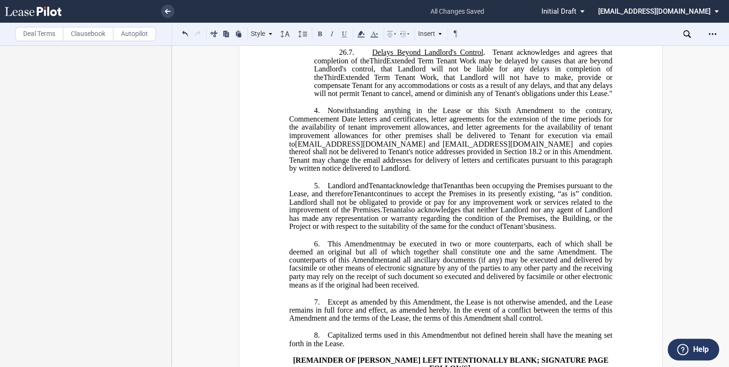
click at [480, 172] on span "and copies thereof shall not be delivered to Tenant's notice addresses provided…" at bounding box center [451, 155] width 325 height 33
click at [492, 214] on span "continues to accept the Premises in its presently existing, “as is” condition. …" at bounding box center [451, 201] width 325 height 25
click at [537, 230] on span "also acknowledges that neither Landlord nor any agent of Landlord has made any …" at bounding box center [451, 218] width 325 height 25
click at [362, 214] on span "continues to accept the Premises in its presently existing, “as is” condition. …" at bounding box center [451, 201] width 325 height 25
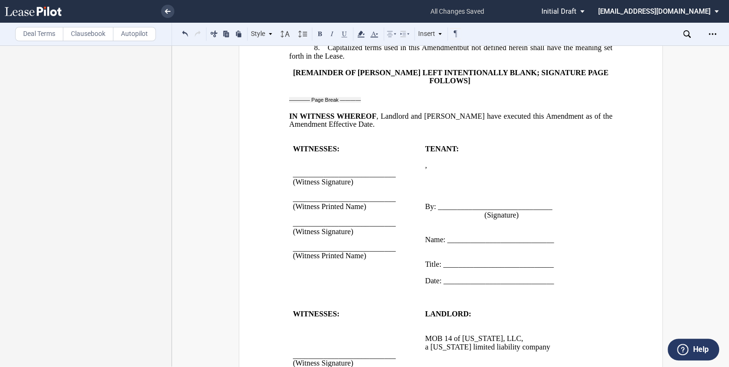
scroll to position [1375, 0]
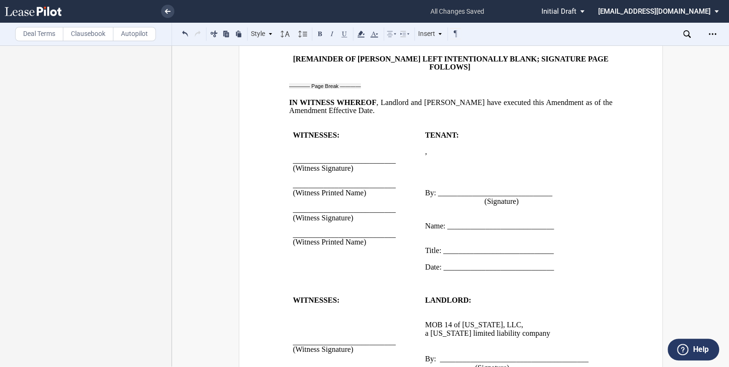
click at [523, 222] on p "﻿" at bounding box center [510, 218] width 170 height 8
drag, startPoint x: 544, startPoint y: 236, endPoint x: 445, endPoint y: 236, distance: 98.3
click at [445, 230] on span "Name: ____________________________" at bounding box center [489, 225] width 129 height 9
drag, startPoint x: 547, startPoint y: 263, endPoint x: 442, endPoint y: 266, distance: 105.5
click at [442, 254] on span "Title: _____________________________" at bounding box center [489, 250] width 129 height 9
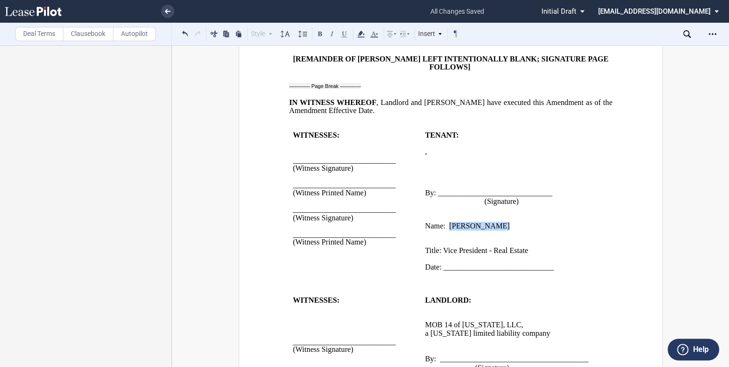
drag, startPoint x: 493, startPoint y: 236, endPoint x: 448, endPoint y: 238, distance: 44.5
click at [448, 230] on p "Name: ﻿ [PERSON_NAME]" at bounding box center [510, 226] width 170 height 8
click at [347, 37] on button at bounding box center [344, 33] width 11 height 11
drag, startPoint x: 522, startPoint y: 262, endPoint x: 444, endPoint y: 261, distance: 77.5
click at [444, 255] on p "Title: Vice President - Real Estate" at bounding box center [510, 251] width 170 height 8
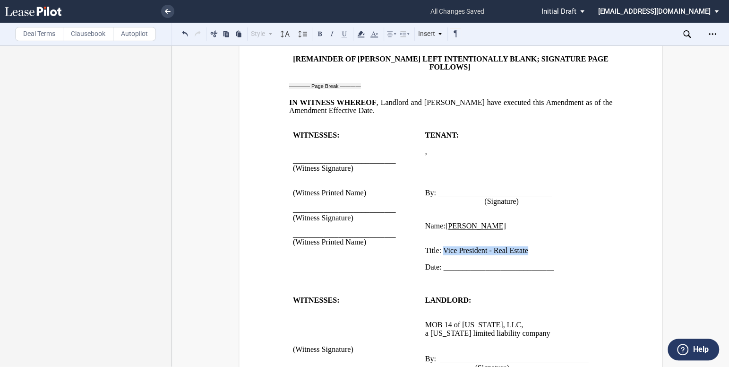
drag, startPoint x: 442, startPoint y: 263, endPoint x: 536, endPoint y: 260, distance: 94.1
click at [537, 255] on p "Title: Vice President - Real Estate" at bounding box center [510, 251] width 170 height 8
click at [347, 35] on button at bounding box center [344, 33] width 11 height 11
click at [433, 213] on p "﻿" at bounding box center [510, 209] width 170 height 8
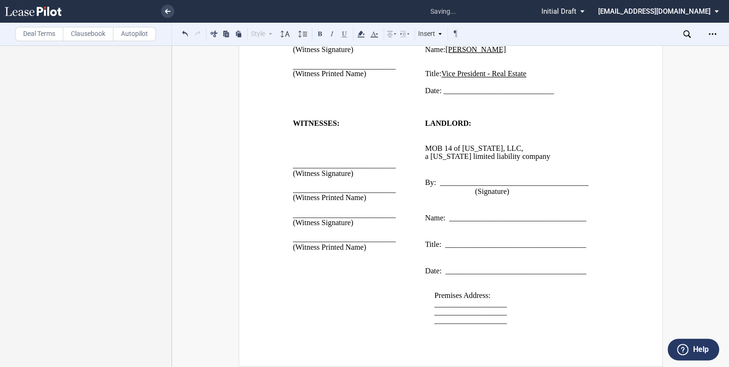
scroll to position [1552, 0]
click at [500, 303] on span "___________________" at bounding box center [470, 304] width 72 height 9
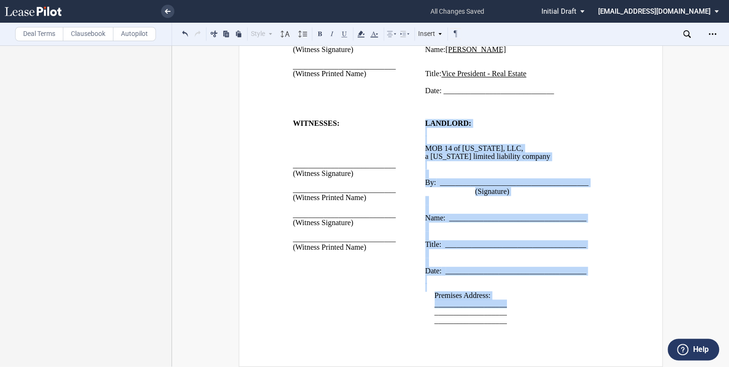
drag, startPoint x: 496, startPoint y: 304, endPoint x: 416, endPoint y: 304, distance: 79.9
click at [416, 304] on tr "WITNESSES: ﻿ ﻿ ﻿ ﻿ ___________________________ (Witness Signature) ﻿ __________…" at bounding box center [444, 226] width 310 height 213
click at [510, 314] on p "___________________" at bounding box center [514, 312] width 160 height 8
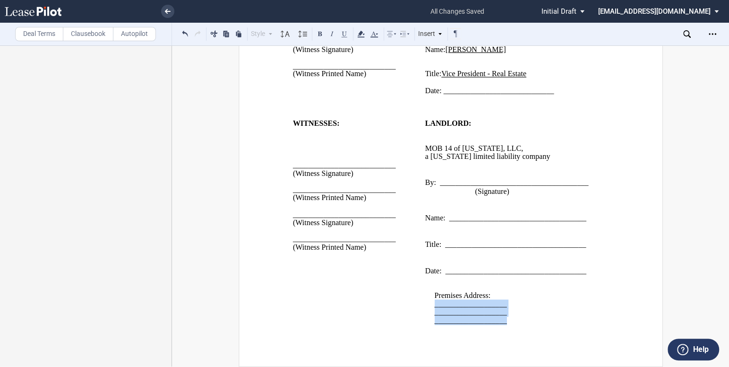
drag, startPoint x: 504, startPoint y: 323, endPoint x: 428, endPoint y: 307, distance: 77.4
click at [428, 307] on div "﻿ ﻿ Premises Address: ___________________ ___________________ _________________…" at bounding box center [510, 301] width 170 height 50
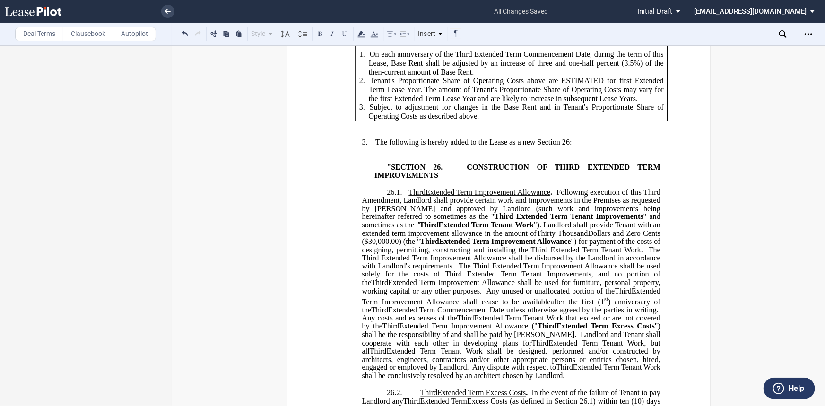
scroll to position [481, 0]
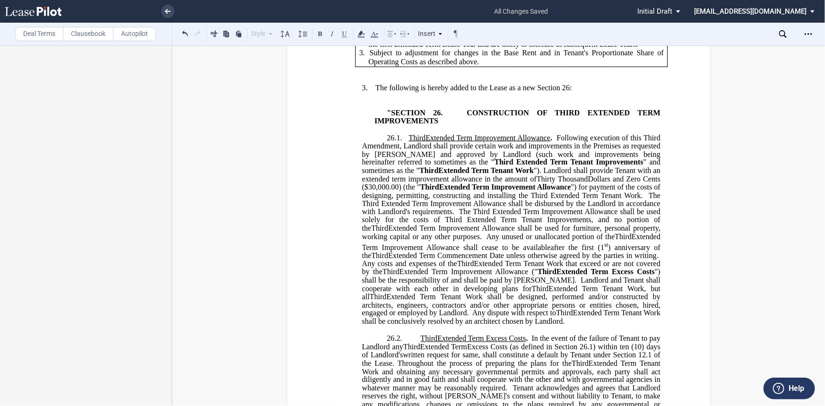
click at [643, 200] on span at bounding box center [646, 195] width 6 height 9
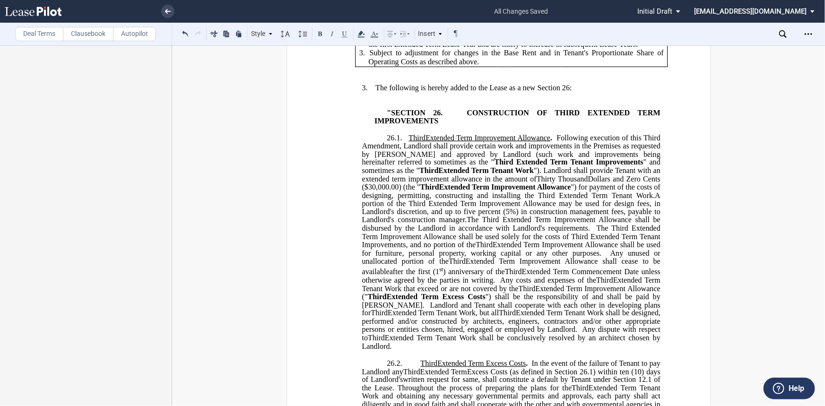
click at [512, 276] on span "Extended Term Improvement Allowance shall cease to be available" at bounding box center [512, 266] width 300 height 19
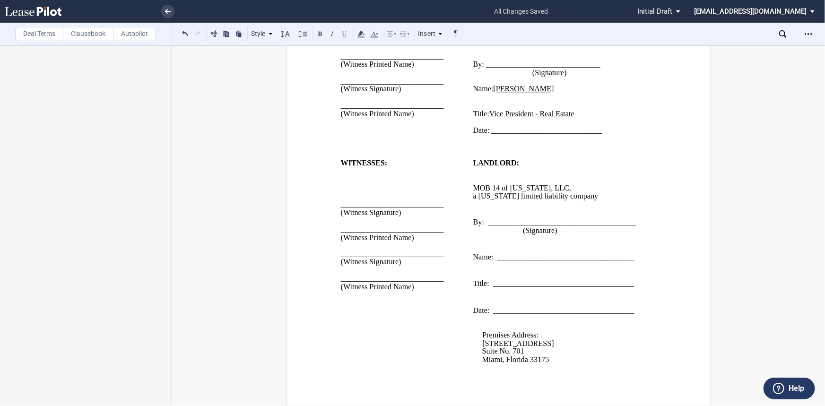
scroll to position [1537, 0]
click at [550, 288] on span "_____________________________________" at bounding box center [563, 283] width 141 height 9
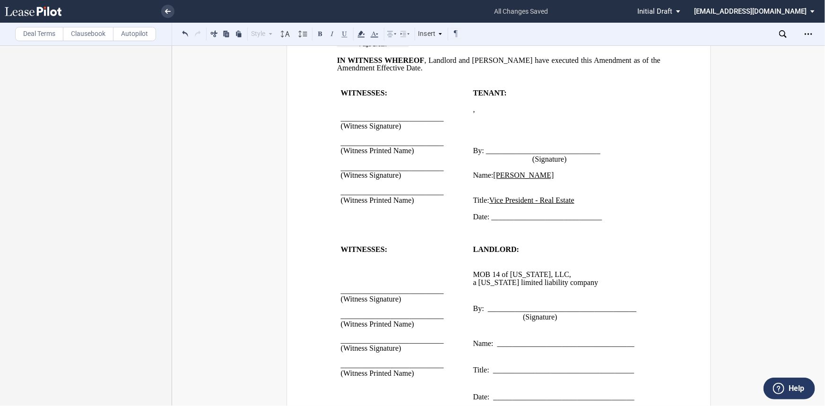
scroll to position [1365, 0]
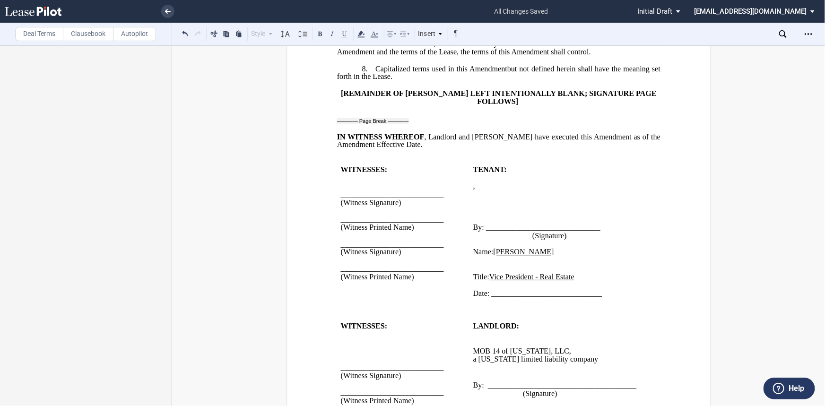
click at [475, 215] on p "﻿" at bounding box center [558, 211] width 170 height 8
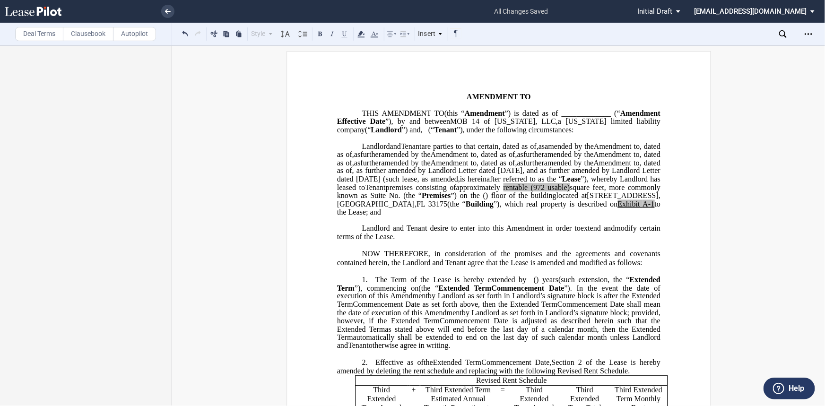
scroll to position [0, 0]
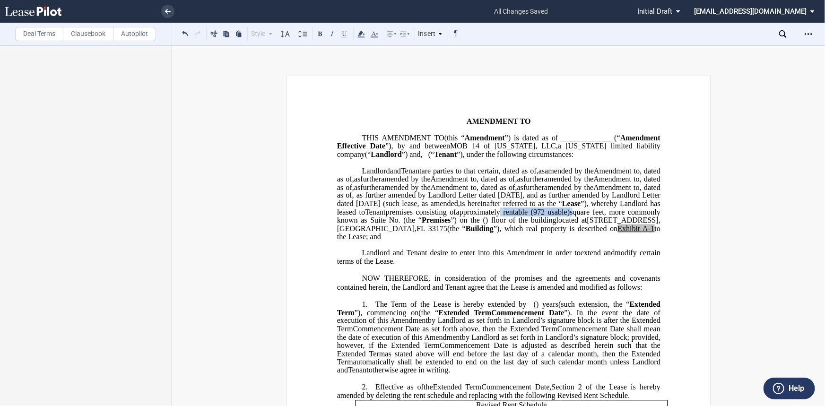
drag, startPoint x: 471, startPoint y: 252, endPoint x: 381, endPoint y: 254, distance: 90.8
click at [381, 225] on span "approximately ﻿ ﻿ rentable (972 usable) square feet, more commonly known as Sui…" at bounding box center [499, 216] width 325 height 17
click at [362, 36] on icon at bounding box center [361, 33] width 11 height 11
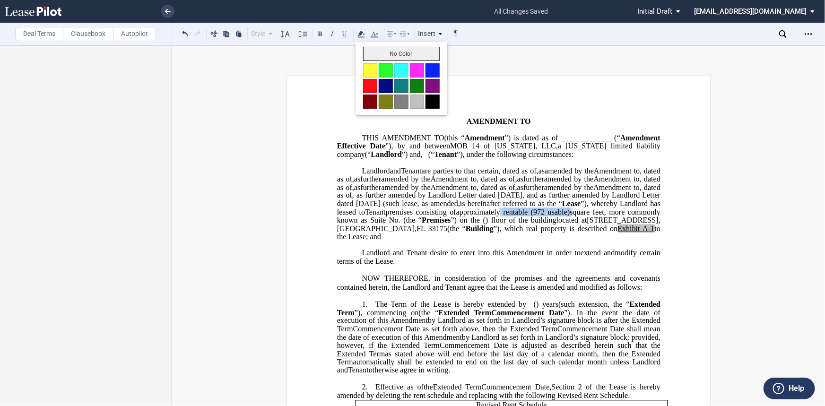
click at [364, 49] on button "No Color" at bounding box center [401, 54] width 77 height 14
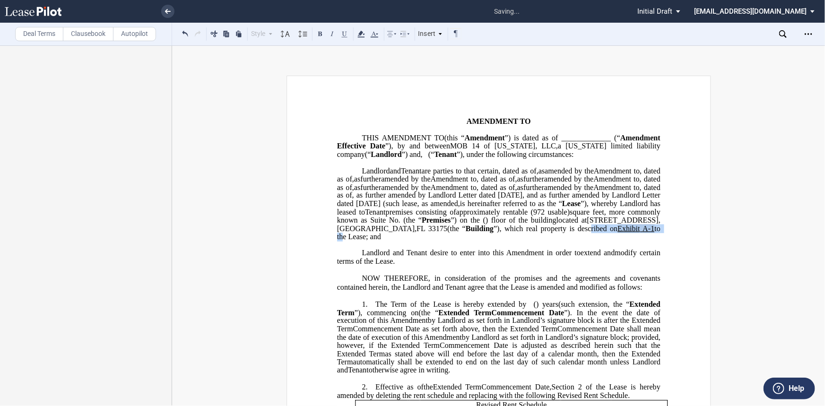
drag, startPoint x: 520, startPoint y: 270, endPoint x: 457, endPoint y: 267, distance: 63.0
click at [457, 241] on span "located at [STREET_ADDRESS] (the “ Building ”), which real property is describe…" at bounding box center [499, 228] width 325 height 25
click at [359, 36] on icon at bounding box center [361, 33] width 11 height 11
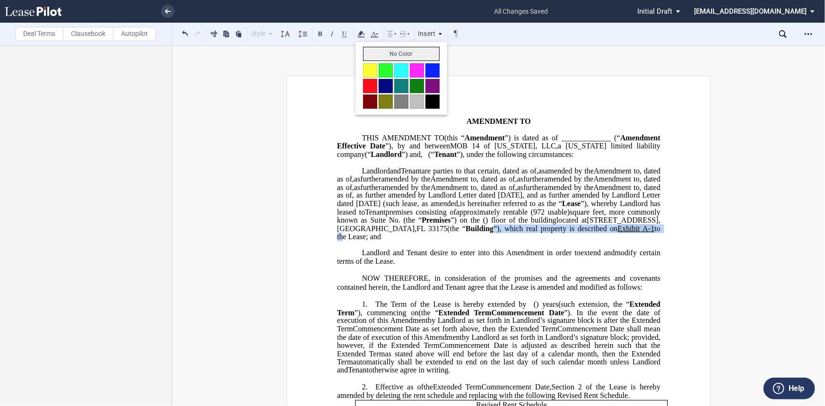
click at [369, 52] on button "No Color" at bounding box center [401, 54] width 77 height 14
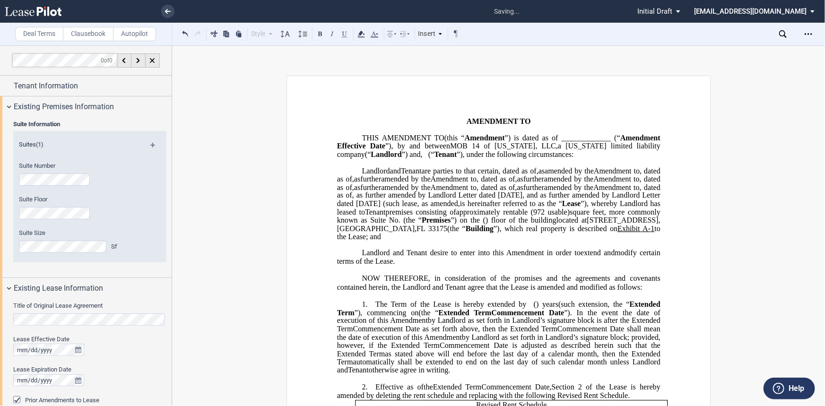
drag, startPoint x: 521, startPoint y: 228, endPoint x: 612, endPoint y: 70, distance: 182.3
click at [521, 208] on span ", as further amended by Landlord Letter dated [DATE], and as further amended by…" at bounding box center [499, 199] width 325 height 17
click at [729, 35] on icon "Open Lease options menu" at bounding box center [809, 34] width 8 height 8
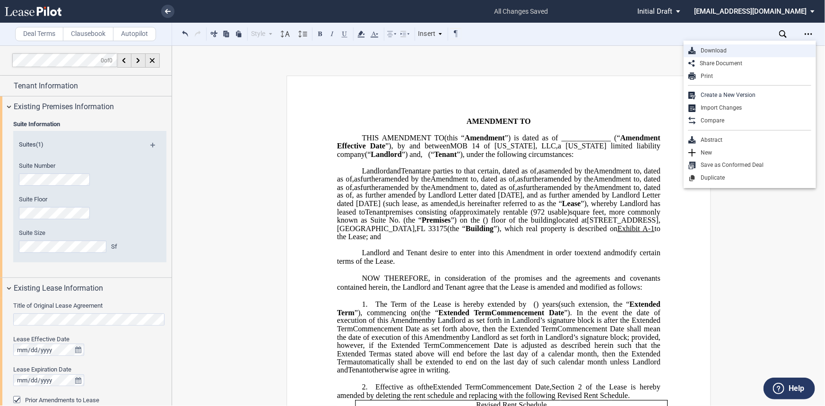
click at [729, 54] on div "Download" at bounding box center [753, 51] width 115 height 8
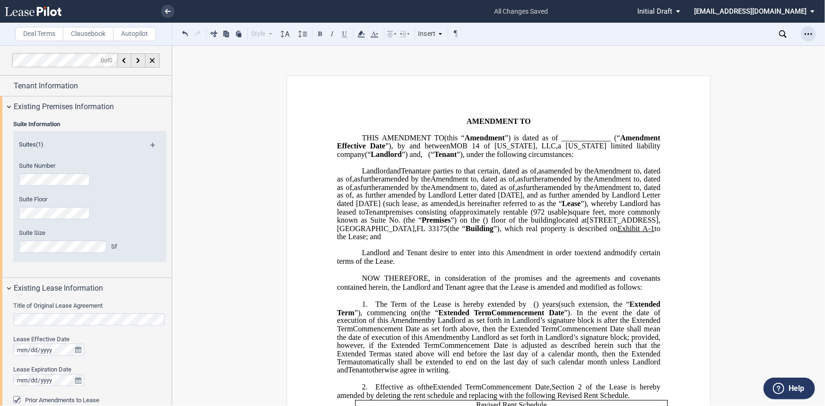
click at [729, 30] on icon "Open Lease options menu" at bounding box center [809, 34] width 8 height 8
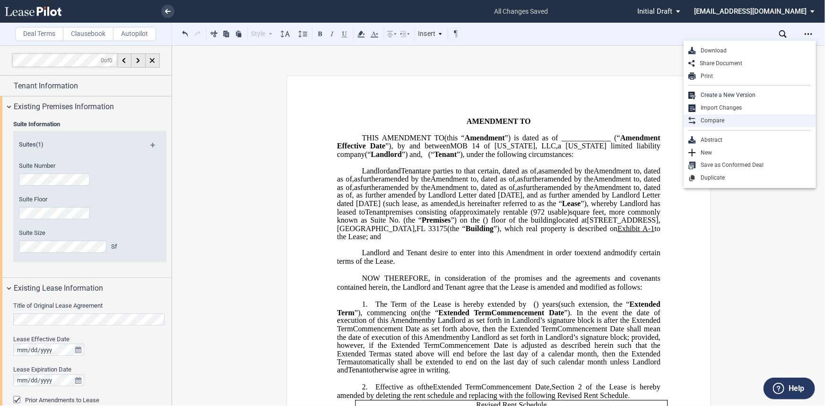
click at [729, 120] on div "Compare" at bounding box center [753, 121] width 115 height 8
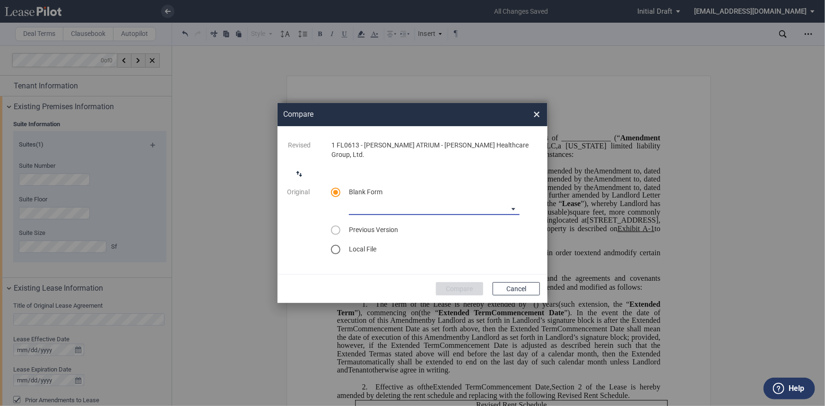
click at [452, 201] on md-select "Medical Office Amendment Blank Form Medical Office Assignment Blank Form" at bounding box center [434, 208] width 171 height 14
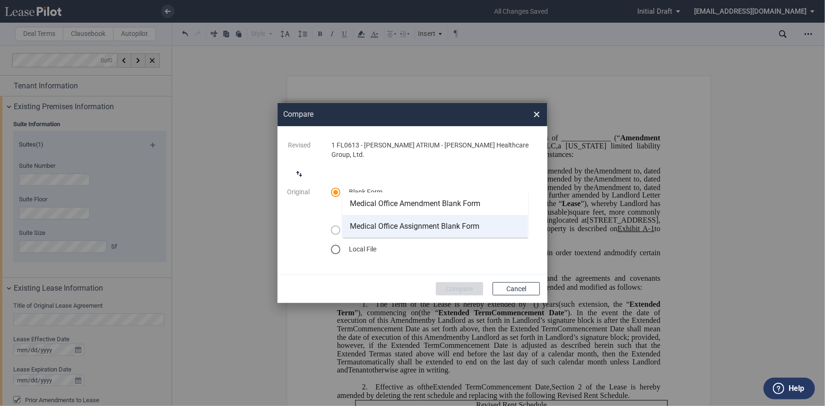
click at [517, 217] on md-option "Medical Office Assignment Blank Form" at bounding box center [435, 226] width 186 height 23
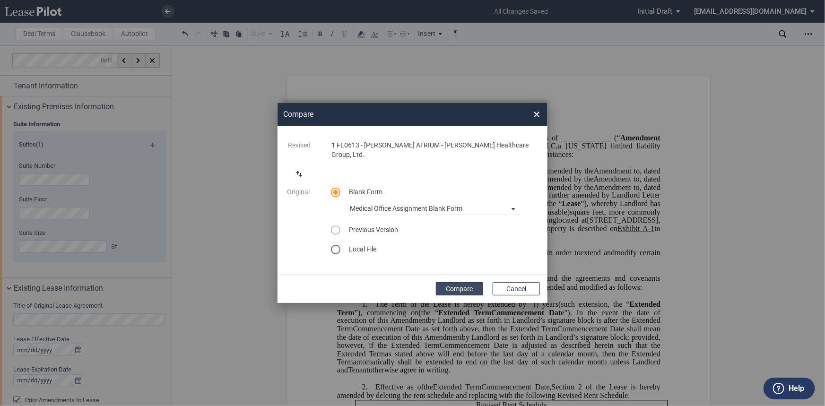
click at [472, 282] on button "Compare" at bounding box center [459, 288] width 47 height 13
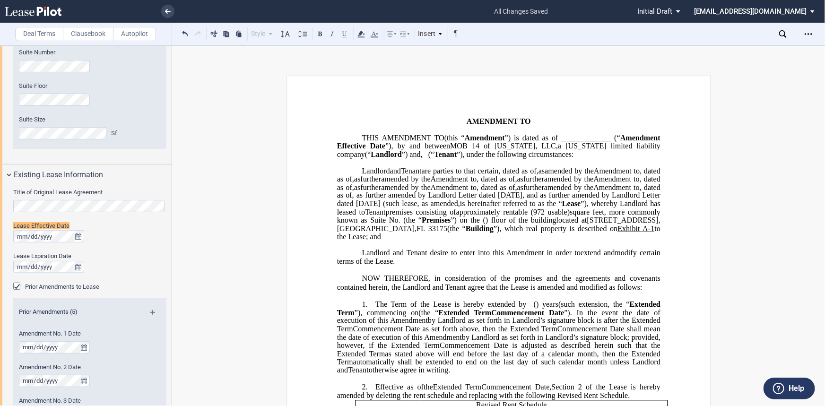
scroll to position [114, 0]
click at [729, 33] on div "Open Lease options menu" at bounding box center [808, 33] width 15 height 15
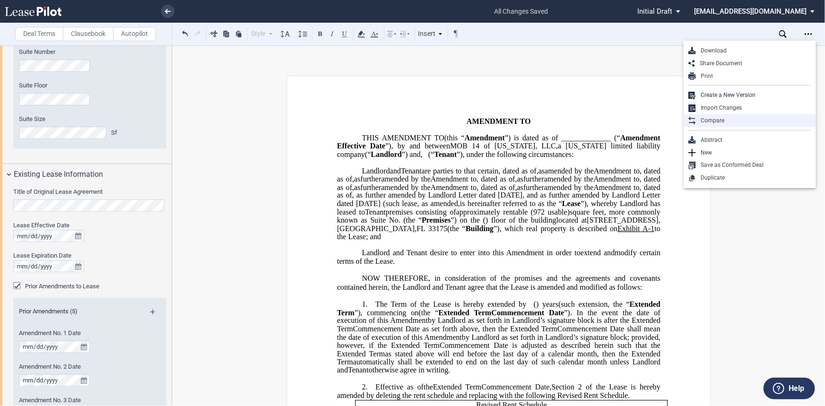
click at [729, 121] on div "Compare" at bounding box center [753, 121] width 115 height 8
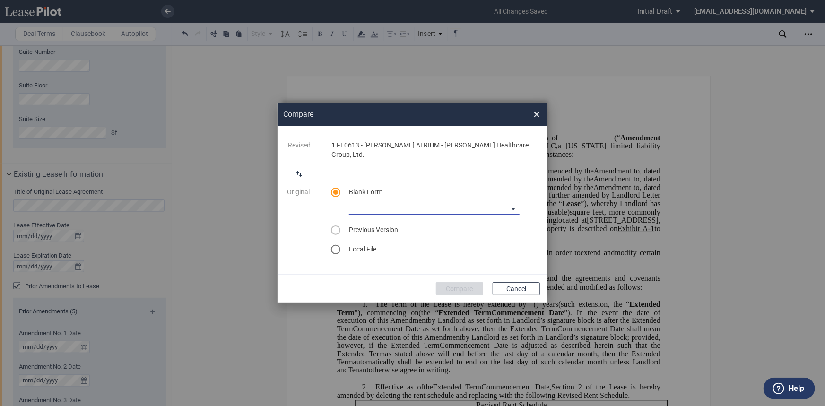
click at [399, 201] on md-select "Medical Office Amendment Blank Form Medical Office Assignment Blank Form" at bounding box center [434, 208] width 171 height 14
click at [504, 197] on md-option "Medical Office Amendment Blank Form" at bounding box center [435, 203] width 186 height 23
click at [469, 285] on button "Compare" at bounding box center [459, 288] width 47 height 13
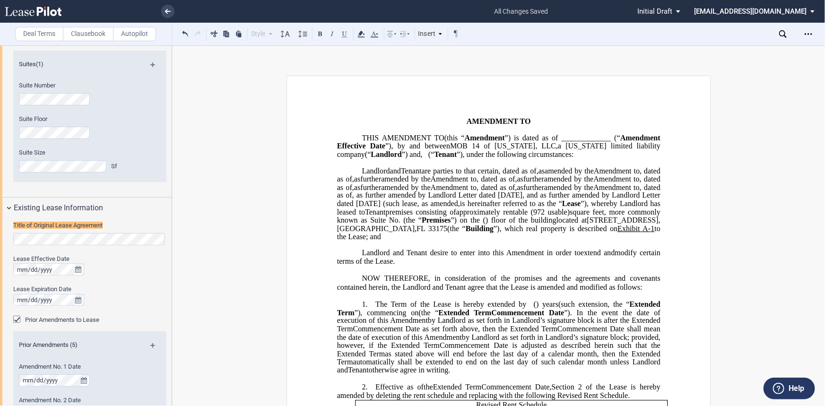
scroll to position [80, 0]
click at [596, 208] on span ", as further amended by Landlord Letter dated [DATE], and as further amended by…" at bounding box center [499, 199] width 325 height 17
click at [729, 35] on icon "Open Lease options menu" at bounding box center [809, 34] width 8 height 8
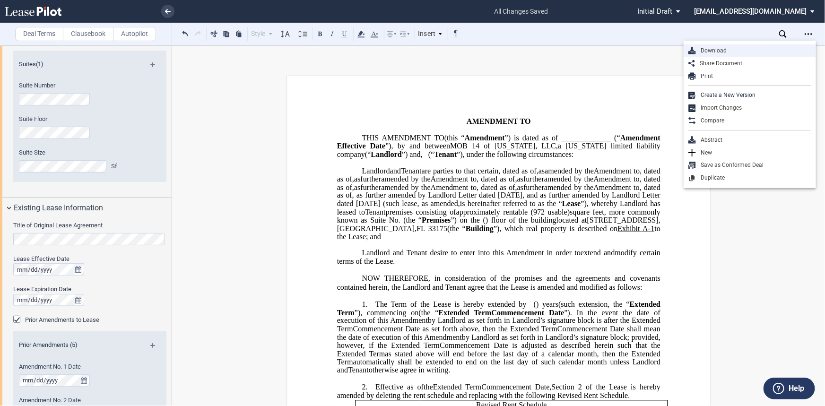
click at [729, 54] on div "Download" at bounding box center [753, 51] width 115 height 8
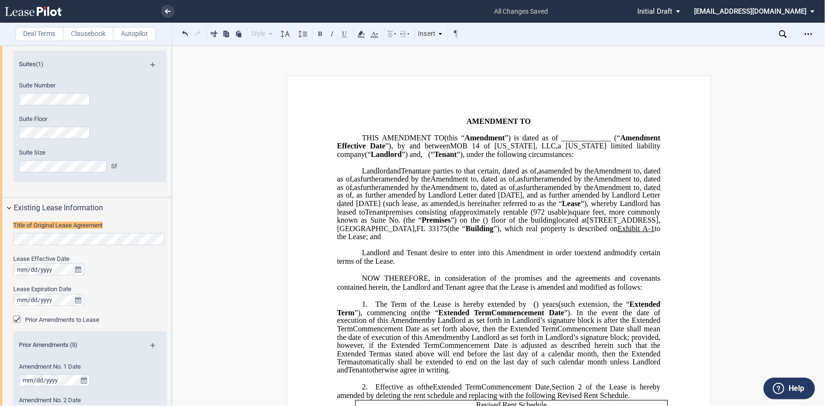
click at [514, 208] on span ", as further amended by Landlord Letter dated [DATE], and as further amended by…" at bounding box center [499, 199] width 325 height 17
click at [170, 12] on icon at bounding box center [168, 11] width 6 height 5
